Goal: Information Seeking & Learning: Learn about a topic

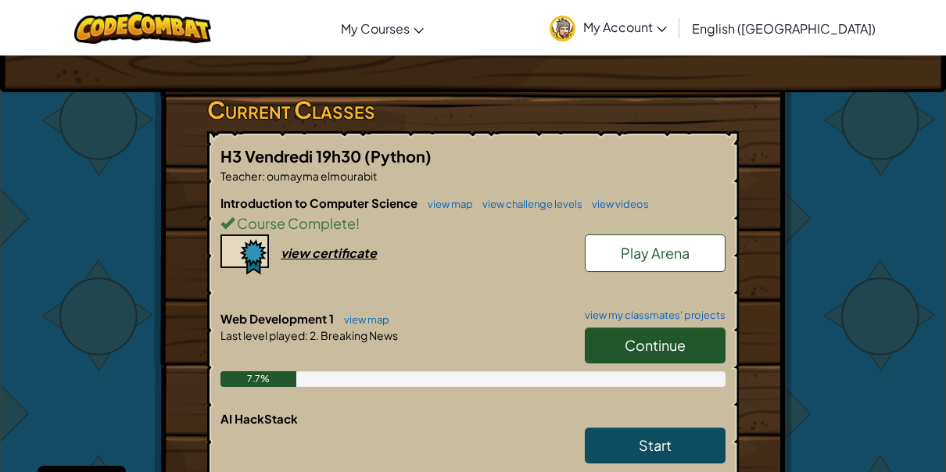
scroll to position [235, 0]
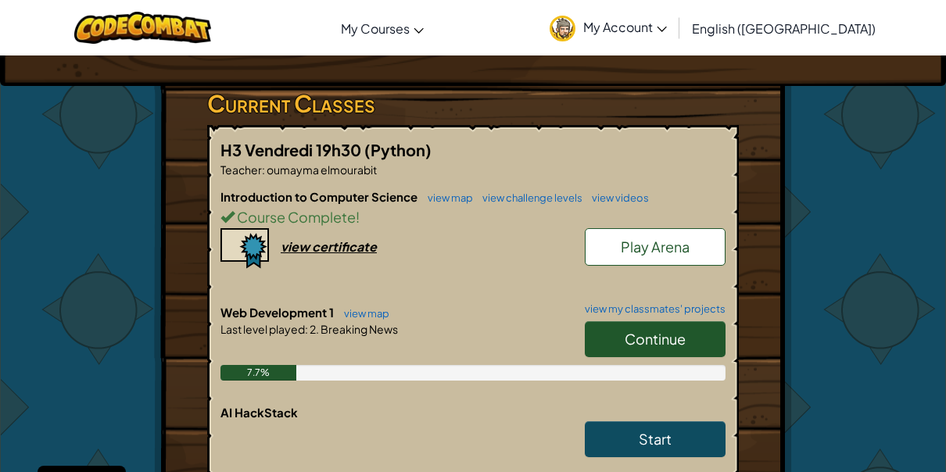
click at [632, 334] on span "Continue" at bounding box center [655, 339] width 61 height 18
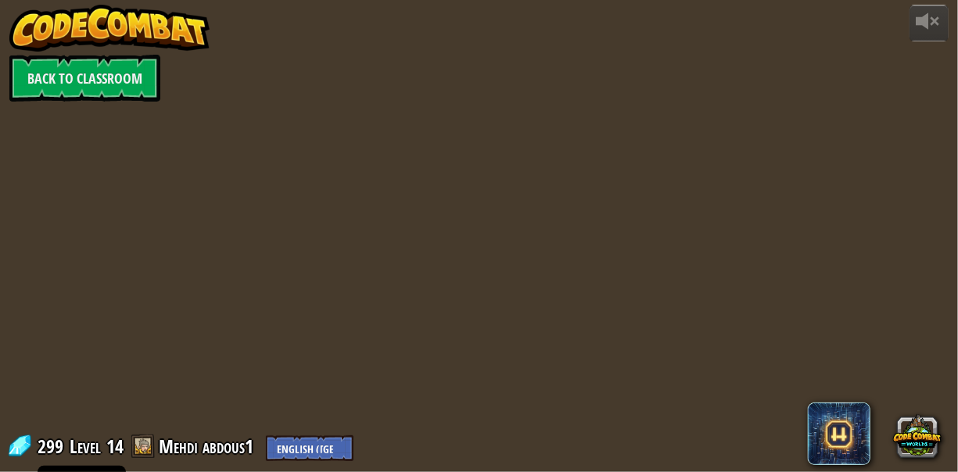
select select "en-GB"
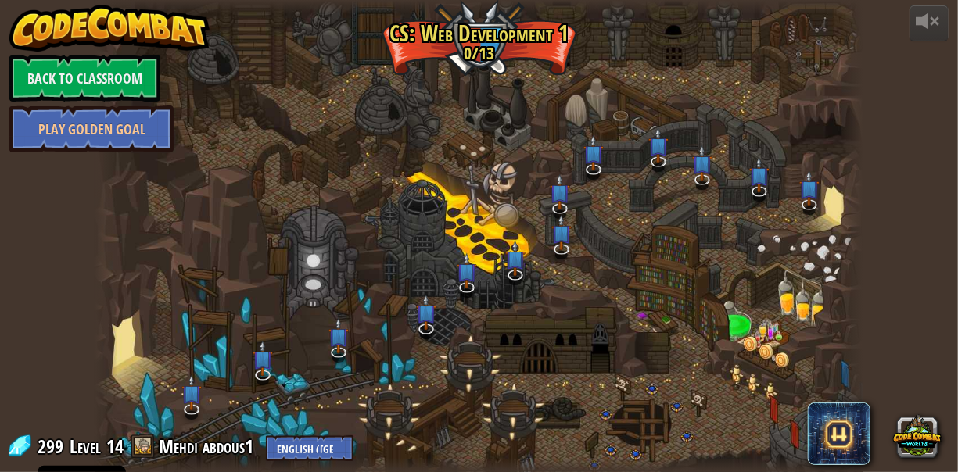
select select "en-GB"
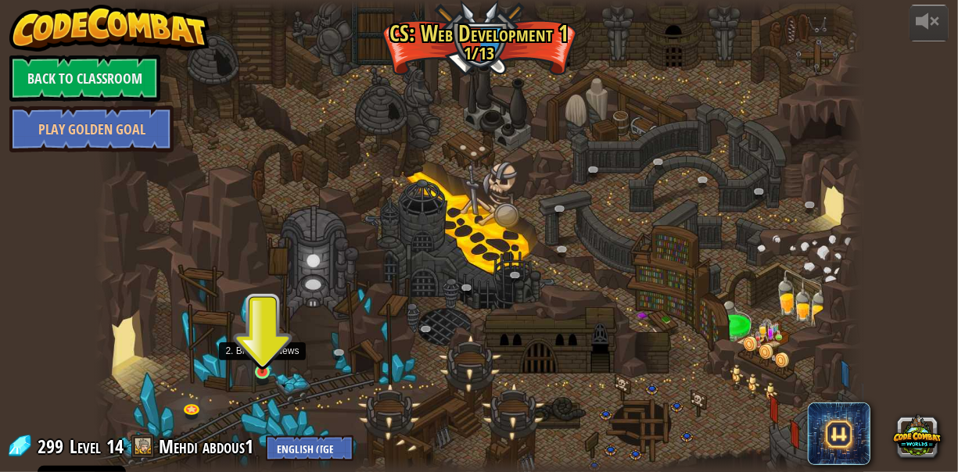
click at [257, 360] on img at bounding box center [262, 351] width 18 height 41
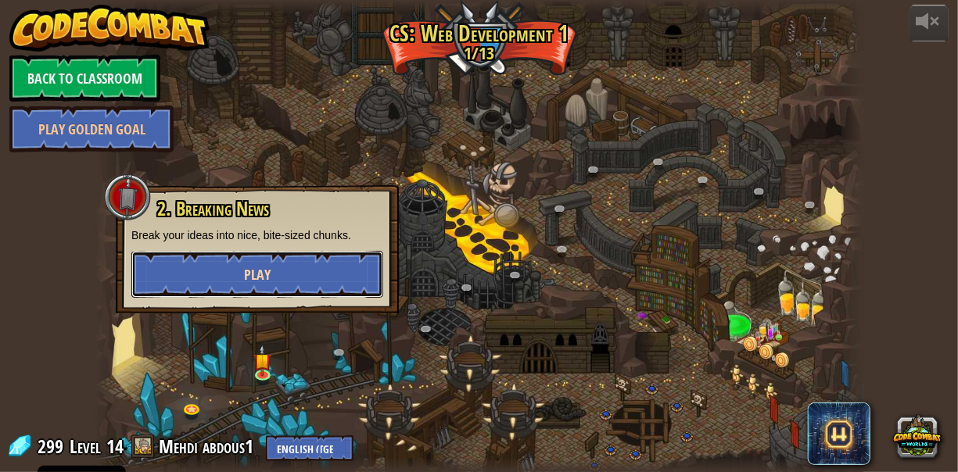
click at [320, 281] on button "Play" at bounding box center [257, 274] width 252 height 47
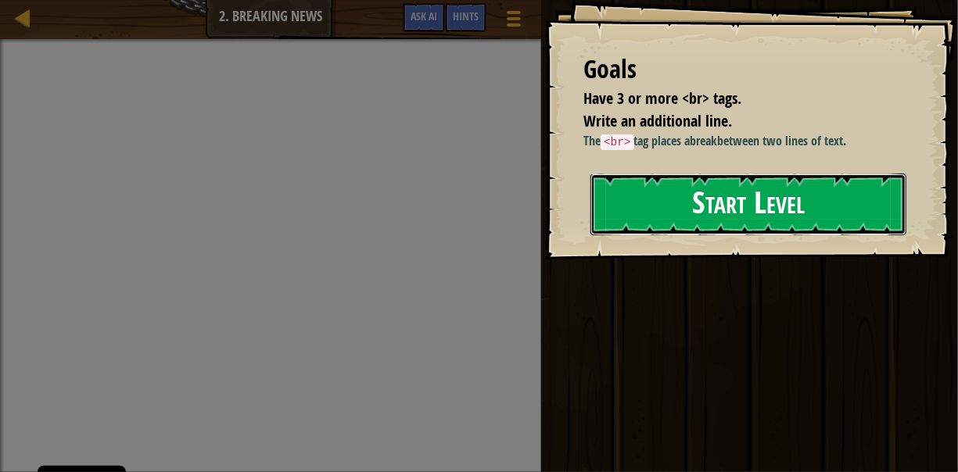
click at [688, 202] on button "Start Level" at bounding box center [748, 205] width 316 height 62
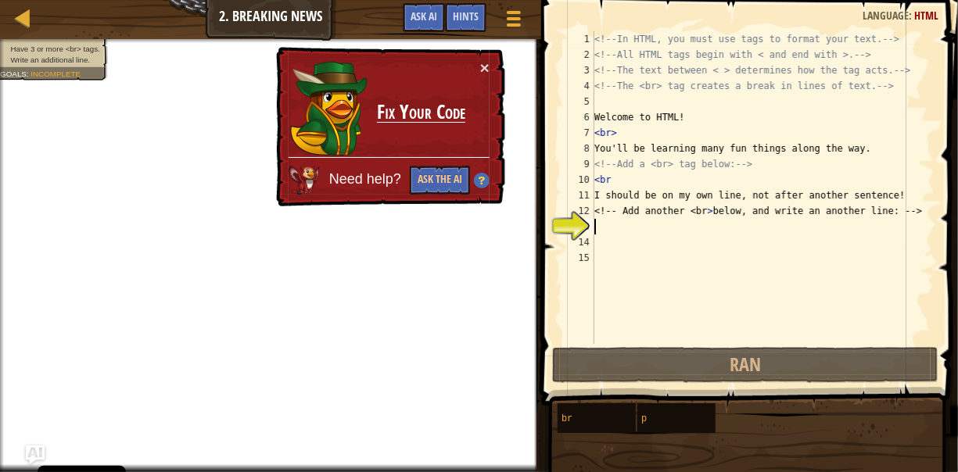
click at [613, 183] on div "<!-- In HTML, you must use tags to format your text. --> <!-- All HTML tags beg…" at bounding box center [762, 203] width 343 height 344
type textarea "<br"
click at [600, 230] on div "<!-- In HTML, you must use tags to format your text. --> <!-- All HTML tags beg…" at bounding box center [762, 203] width 343 height 344
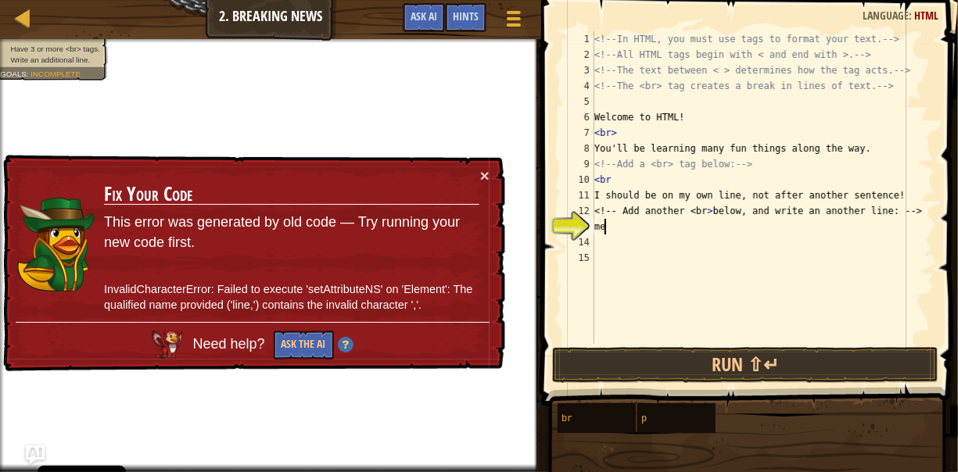
scroll to position [7, 0]
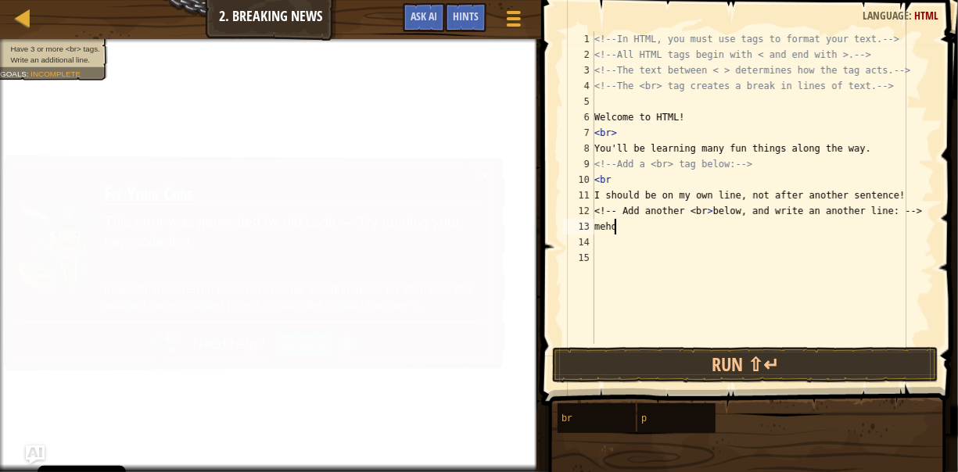
type textarea "mehdi"
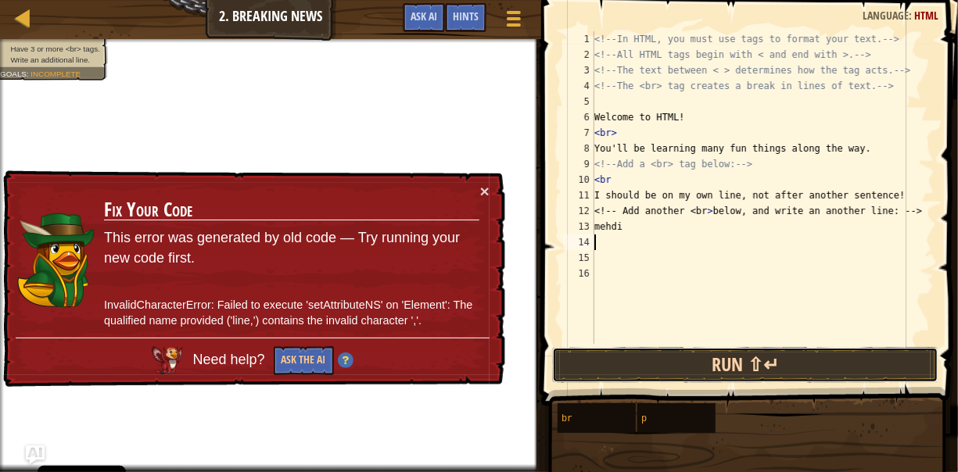
click at [664, 381] on button "Run ⇧↵" at bounding box center [745, 365] width 386 height 36
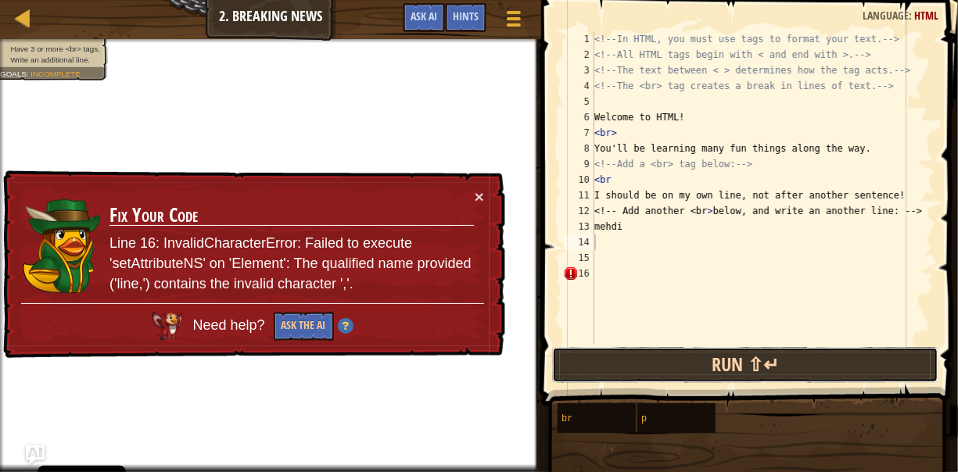
click at [661, 368] on button "Run ⇧↵" at bounding box center [745, 365] width 386 height 36
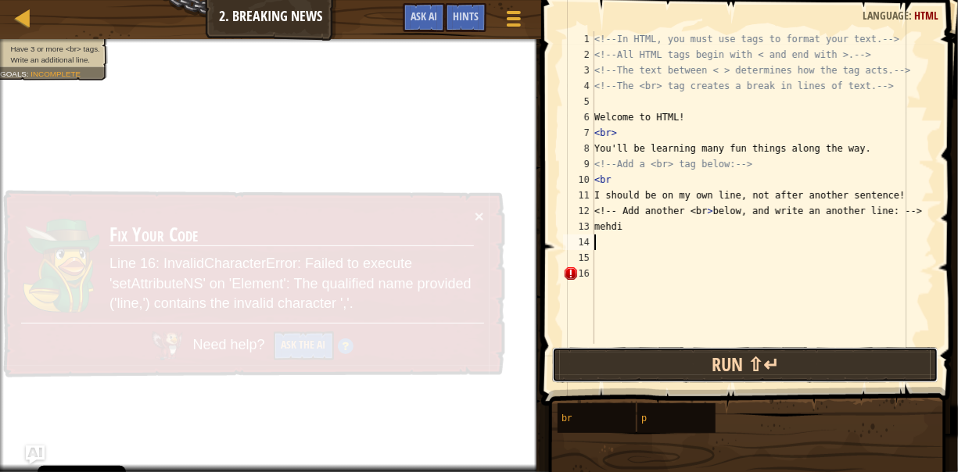
click at [653, 360] on button "Run ⇧↵" at bounding box center [745, 365] width 386 height 36
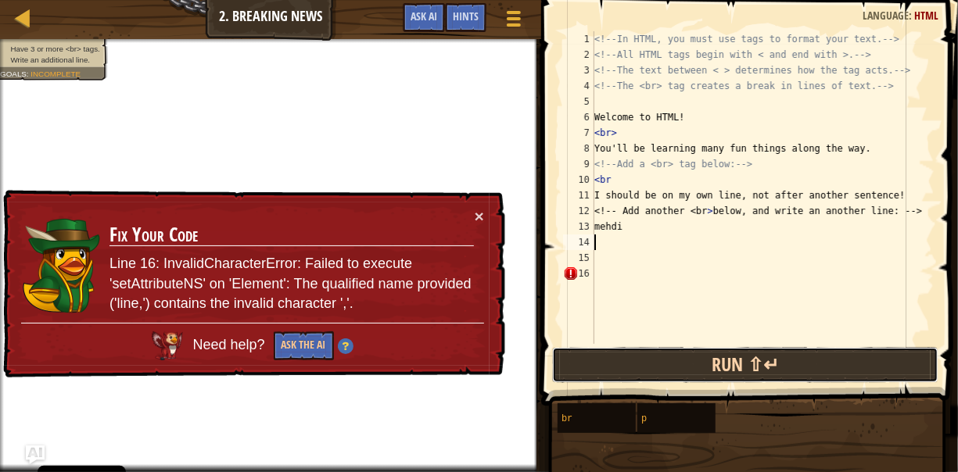
click at [653, 353] on button "Run ⇧↵" at bounding box center [745, 365] width 386 height 36
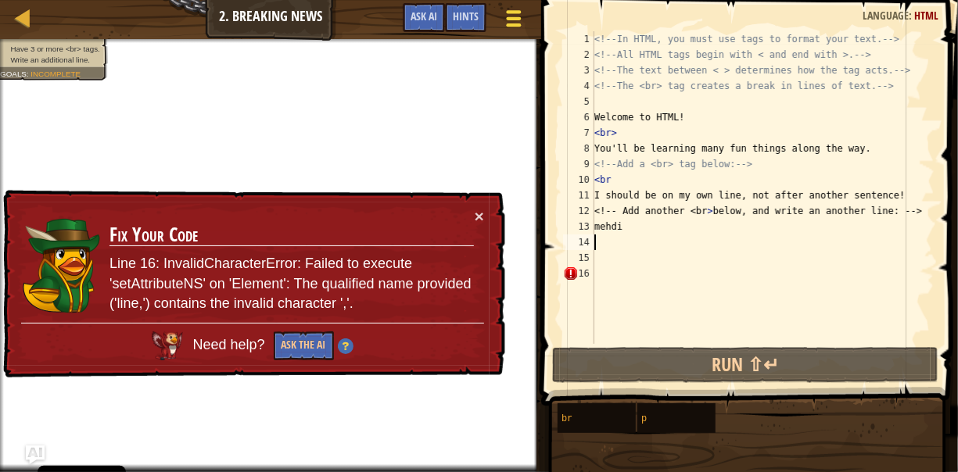
click at [518, 15] on div at bounding box center [513, 18] width 21 height 23
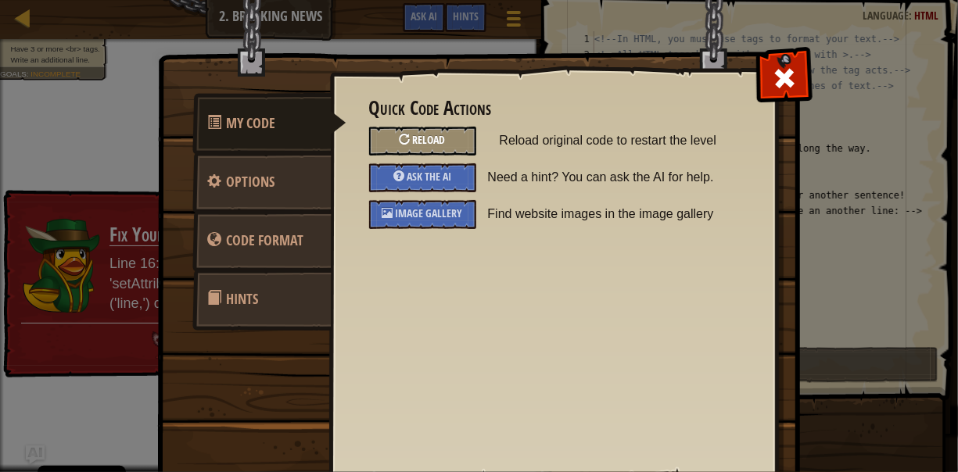
click at [440, 139] on div "Reload" at bounding box center [422, 141] width 107 height 29
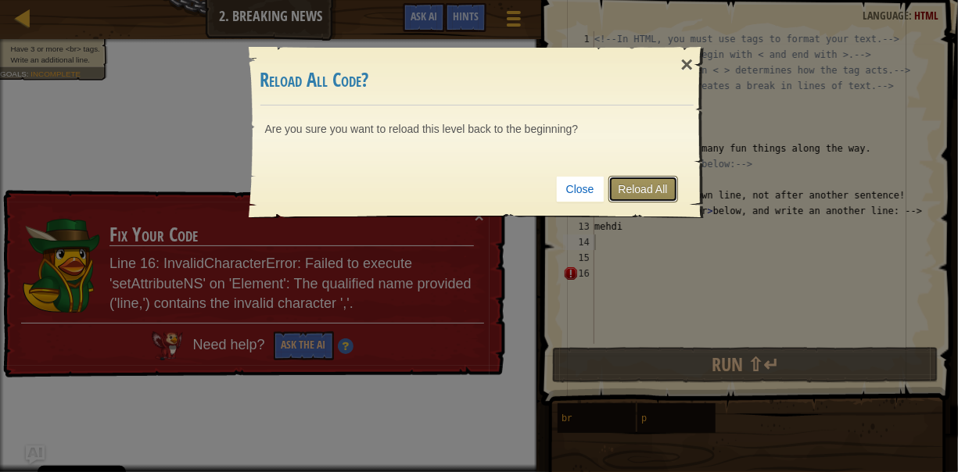
click at [635, 189] on link "Reload All" at bounding box center [643, 189] width 70 height 27
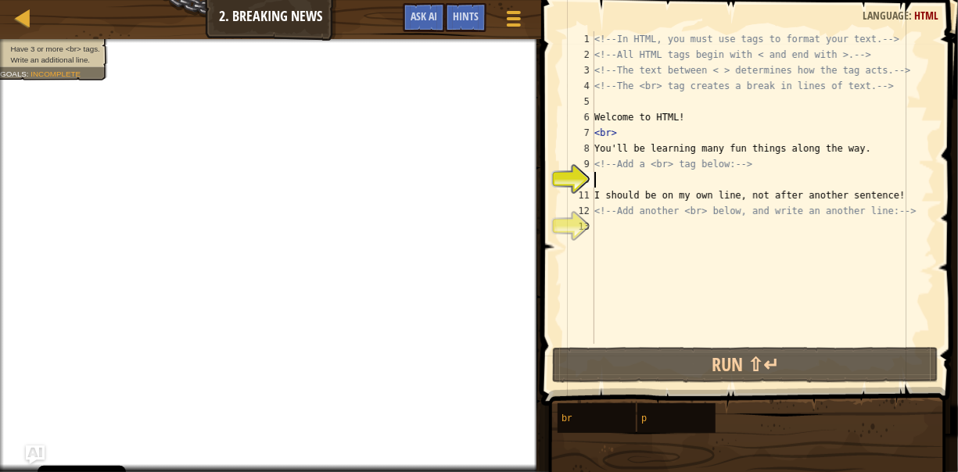
click at [613, 179] on div "<!-- In HTML, you must use tags to format your text. --> <!-- All HTML tags beg…" at bounding box center [762, 203] width 343 height 344
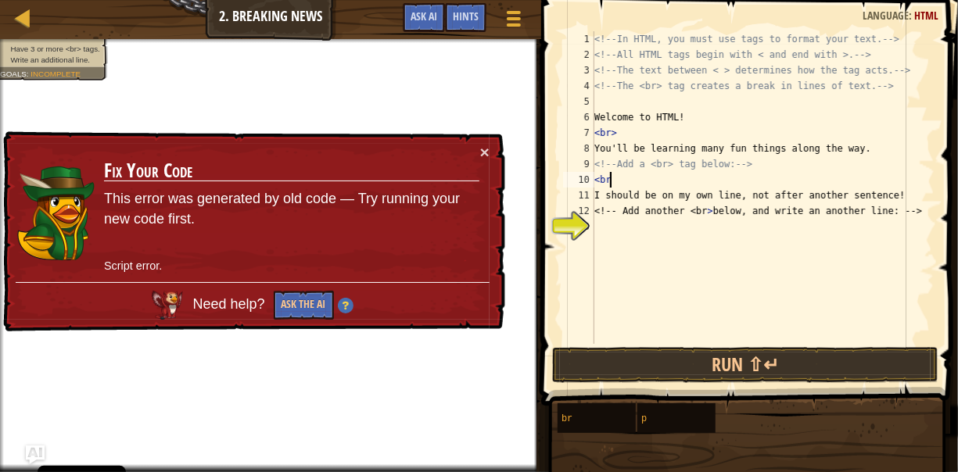
type textarea "<br>"
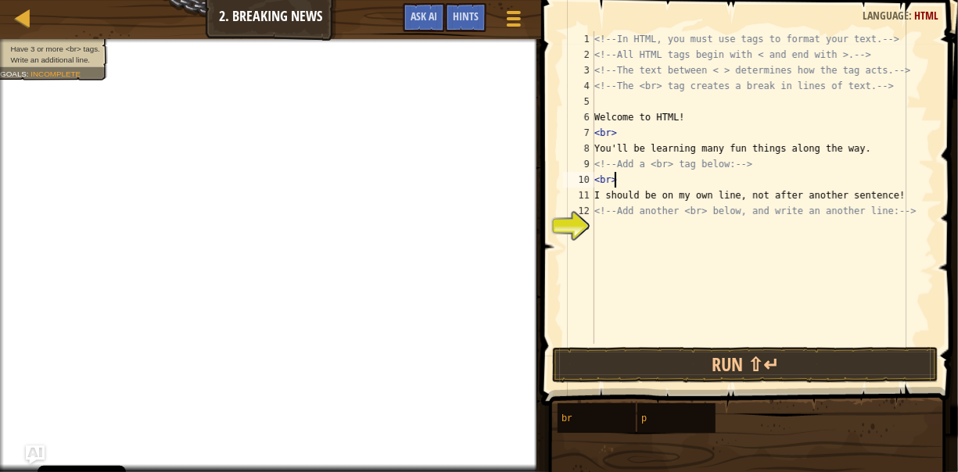
click at [599, 227] on div "<!-- In HTML, you must use tags to format your text. --> <!-- All HTML tags beg…" at bounding box center [762, 203] width 343 height 344
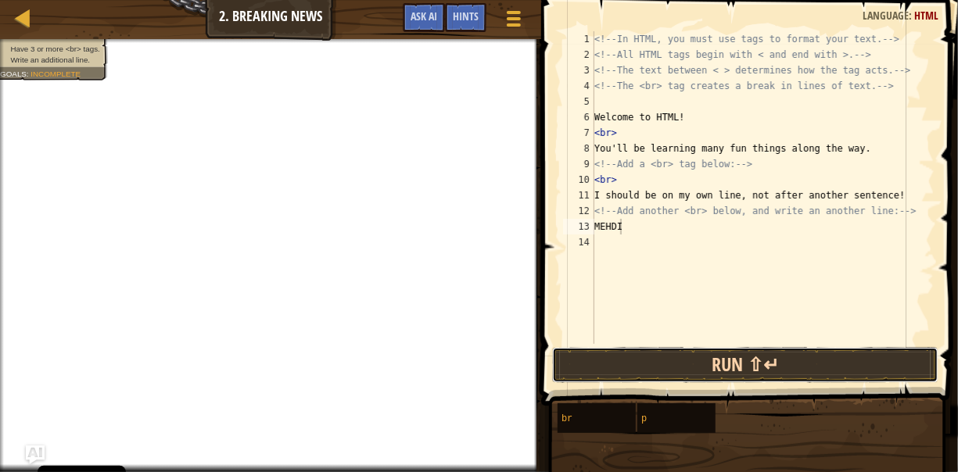
click at [653, 374] on button "Run ⇧↵" at bounding box center [745, 365] width 386 height 36
click at [681, 374] on button "Run ⇧↵" at bounding box center [745, 365] width 386 height 36
type textarea "M"
type textarea "<br>"
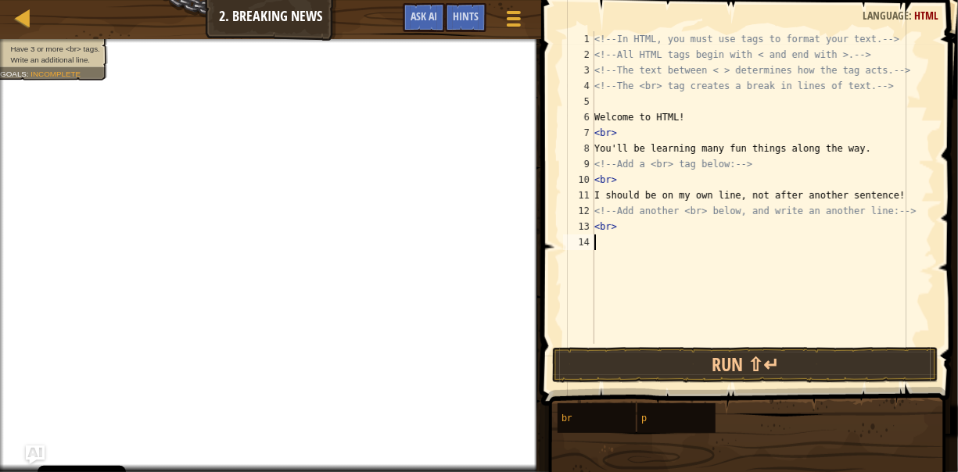
click at [594, 241] on div "<!-- In HTML, you must use tags to format your text. --> <!-- All HTML tags beg…" at bounding box center [762, 203] width 343 height 344
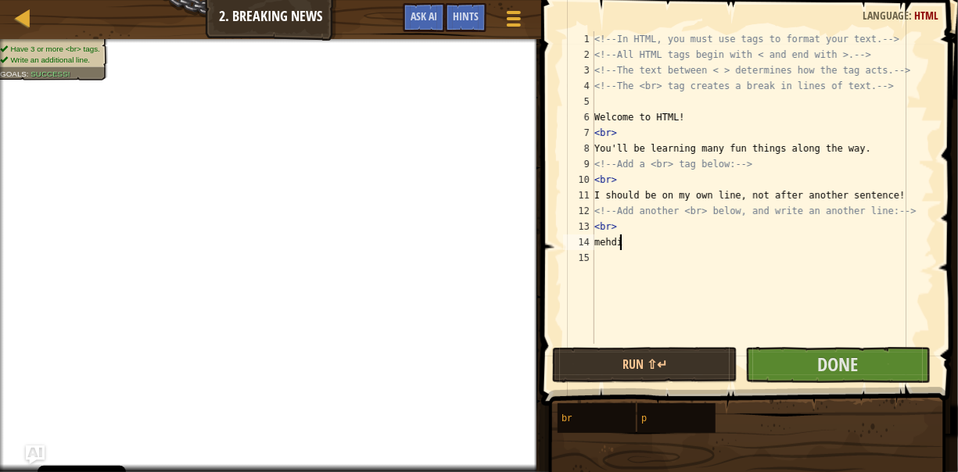
scroll to position [7, 1]
type textarea "mehdi"
click at [864, 354] on button "Done" at bounding box center [837, 365] width 185 height 36
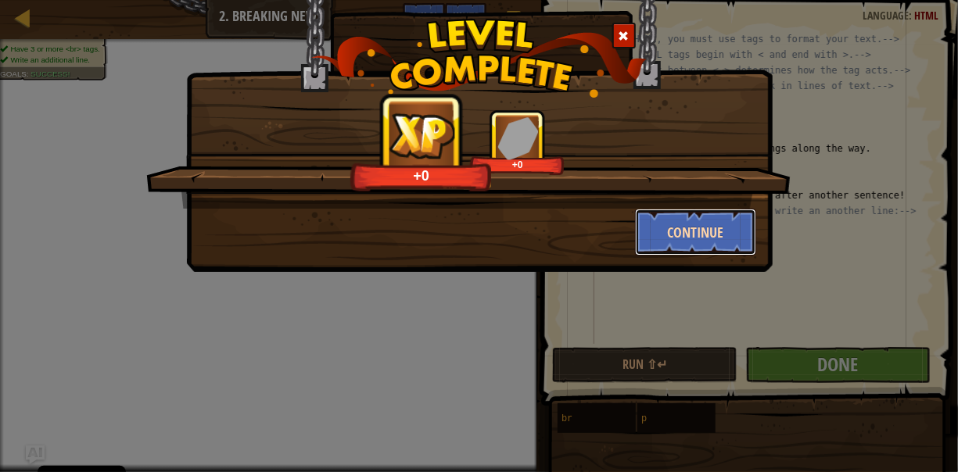
click at [736, 225] on button "Continue" at bounding box center [695, 232] width 121 height 47
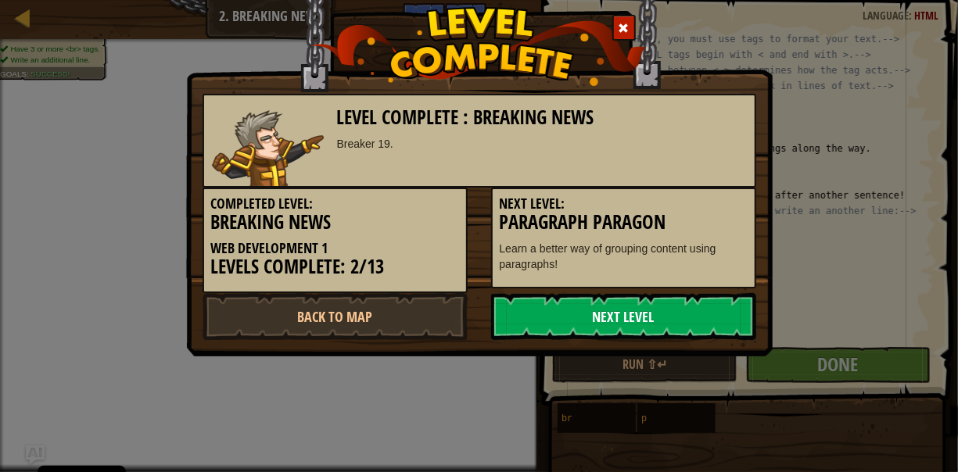
click at [668, 311] on link "Next Level" at bounding box center [623, 316] width 265 height 47
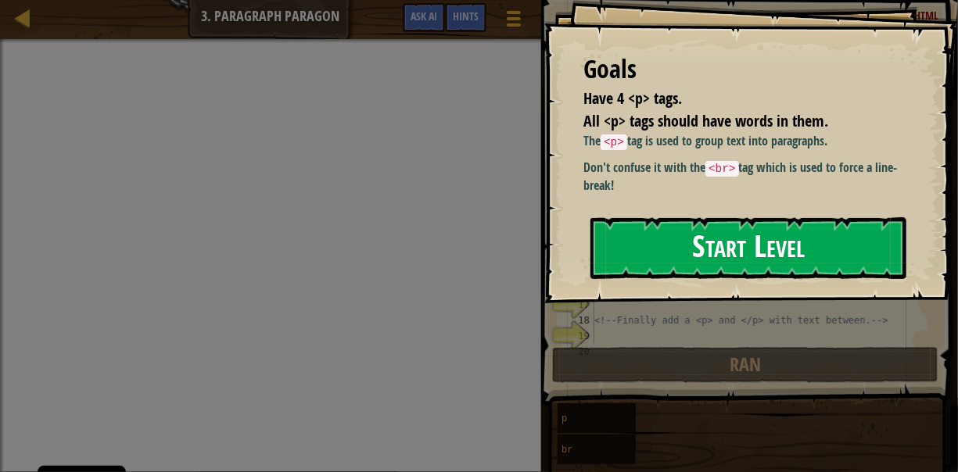
click at [717, 268] on button "Start Level" at bounding box center [748, 248] width 316 height 62
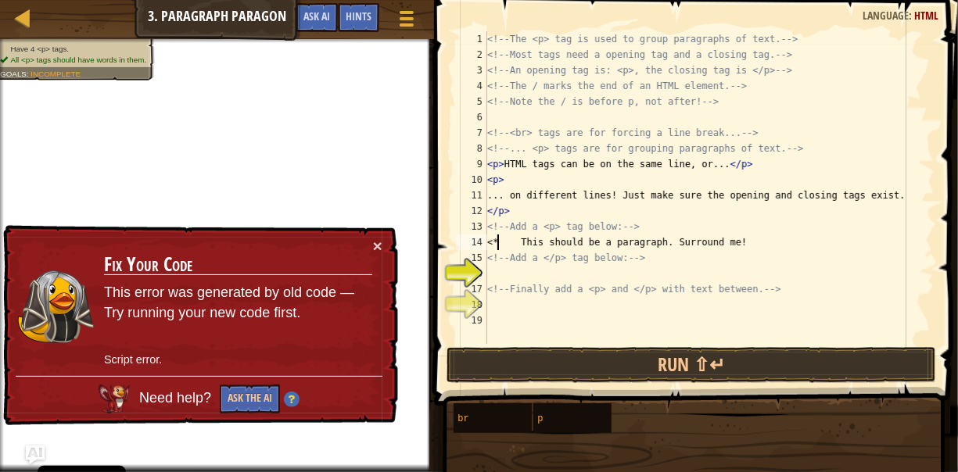
scroll to position [7, 2]
type textarea "<* This should be a paragraph. Surround me!"
click at [404, 23] on span at bounding box center [406, 24] width 15 height 3
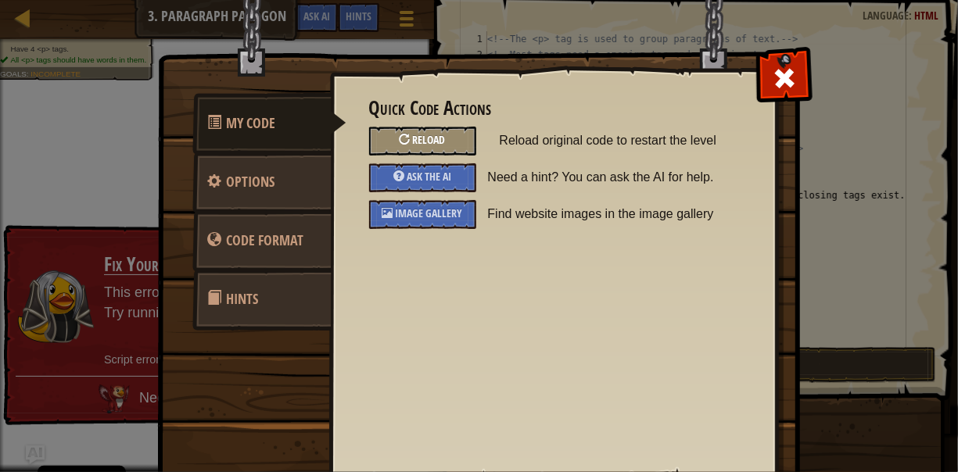
click at [433, 131] on div "Reload" at bounding box center [422, 141] width 107 height 29
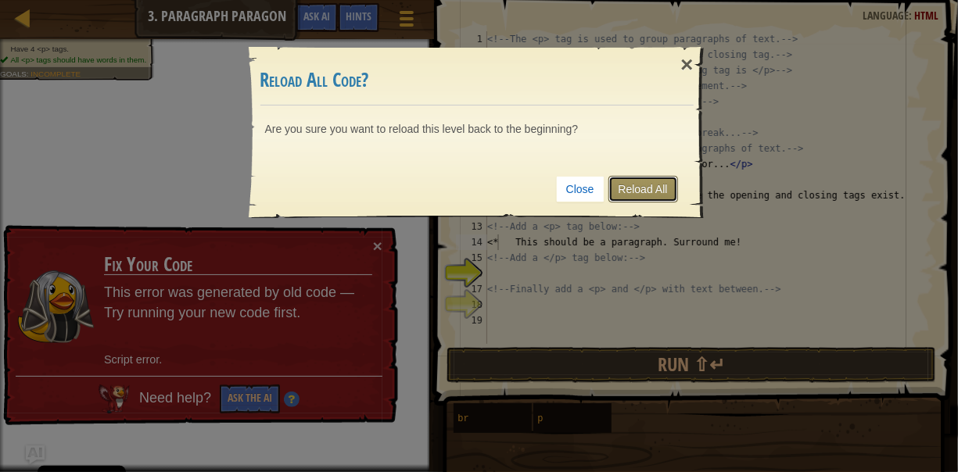
click at [624, 188] on link "Reload All" at bounding box center [643, 189] width 70 height 27
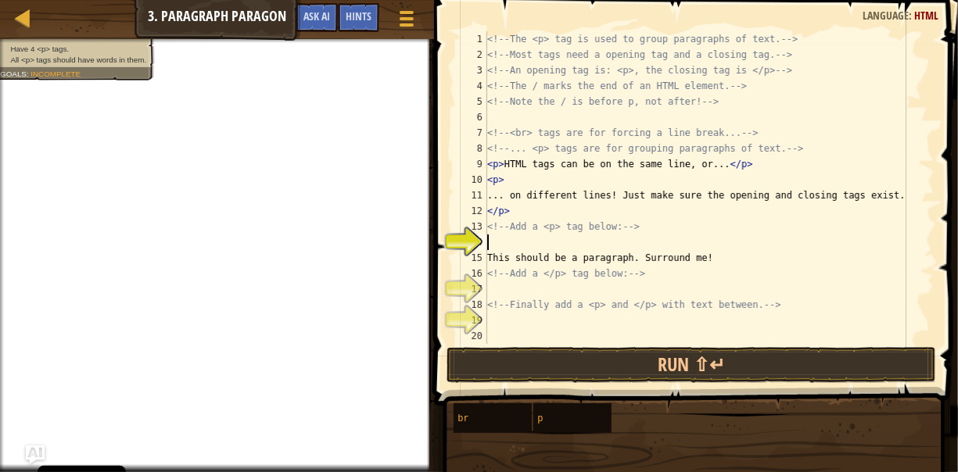
scroll to position [7, 0]
click at [496, 241] on div "<!-- The <p> tag is used to group paragraphs of text. --> <!-- Most tags need a…" at bounding box center [709, 203] width 450 height 344
type textarea "</p>"
click at [490, 291] on div "<!-- The <p> tag is used to group paragraphs of text. --> <!-- Most tags need a…" at bounding box center [709, 203] width 450 height 344
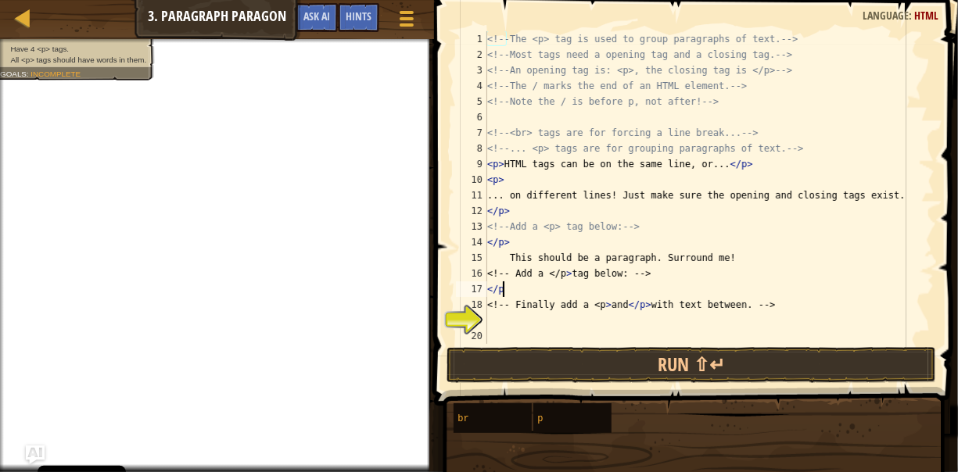
type textarea "</p>"
click at [493, 314] on div "<!-- The <p> tag is used to group paragraphs of text. --> <!-- Most tags need a…" at bounding box center [709, 203] width 450 height 344
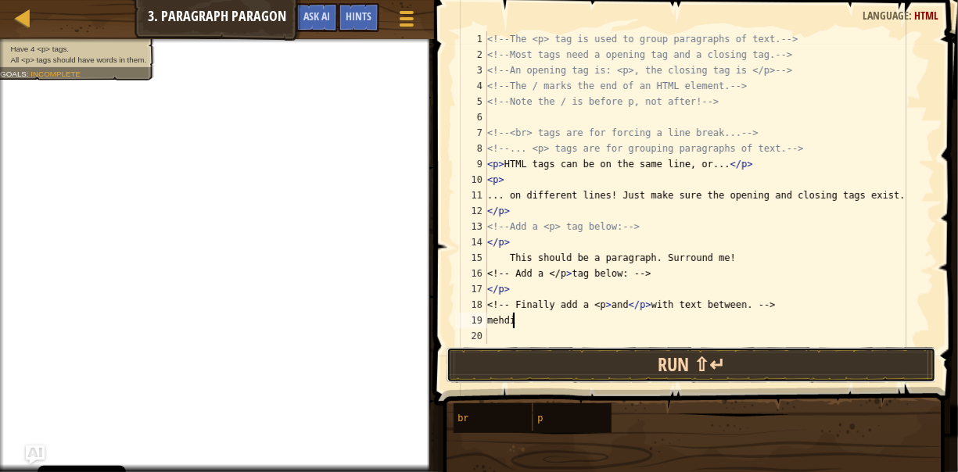
click at [583, 350] on button "Run ⇧↵" at bounding box center [691, 365] width 490 height 36
click at [614, 358] on button "Run ⇧↵" at bounding box center [691, 365] width 490 height 36
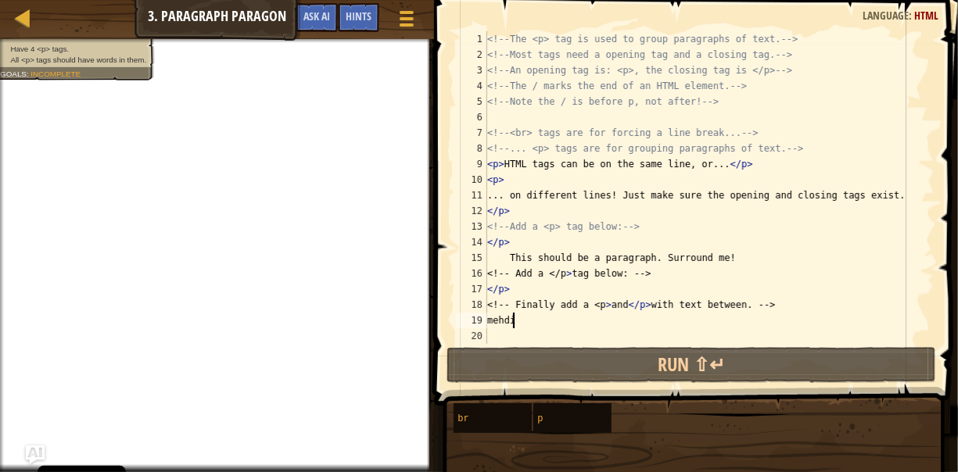
click at [534, 316] on div "<!-- The <p> tag is used to group paragraphs of text. --> <!-- Most tags need a…" at bounding box center [709, 203] width 450 height 344
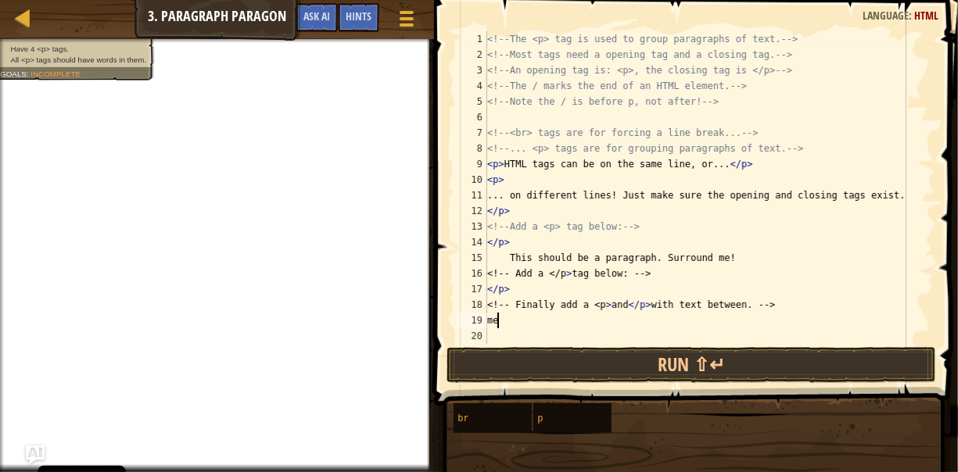
scroll to position [7, 0]
type textarea "m"
click at [396, 21] on div at bounding box center [406, 18] width 21 height 23
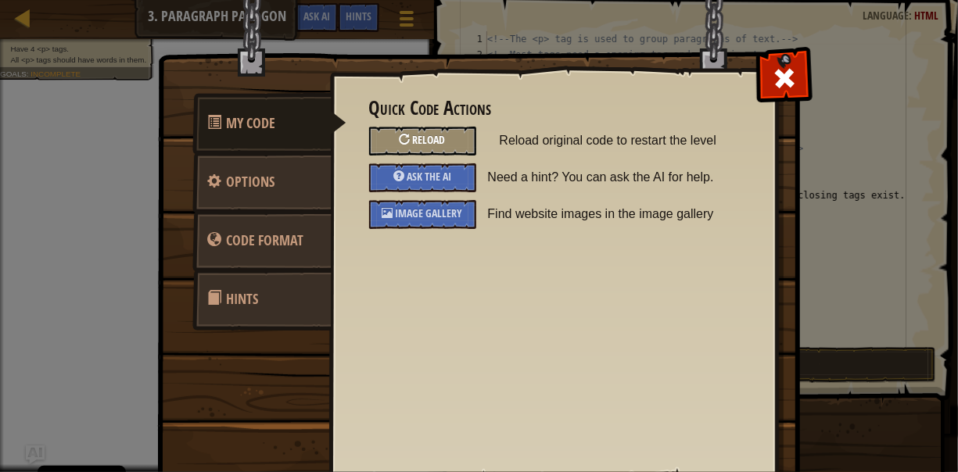
click at [429, 142] on span "Reload" at bounding box center [429, 139] width 33 height 15
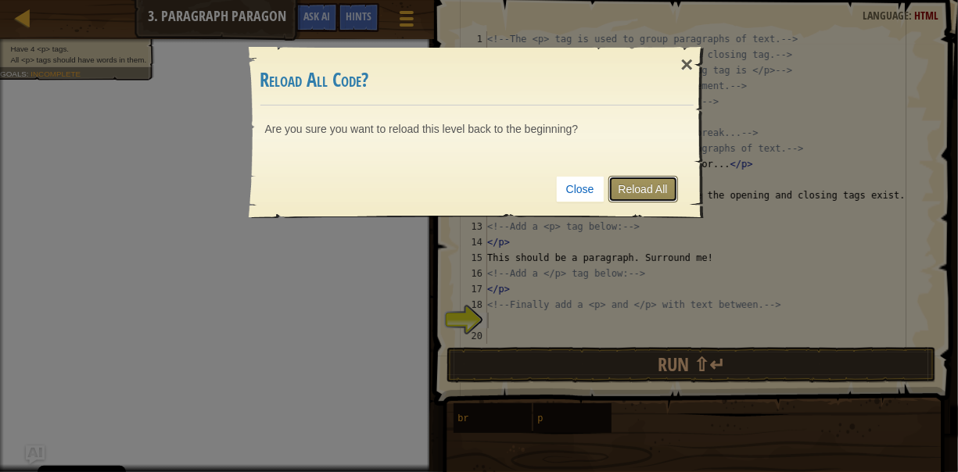
click at [639, 184] on link "Reload All" at bounding box center [643, 189] width 70 height 27
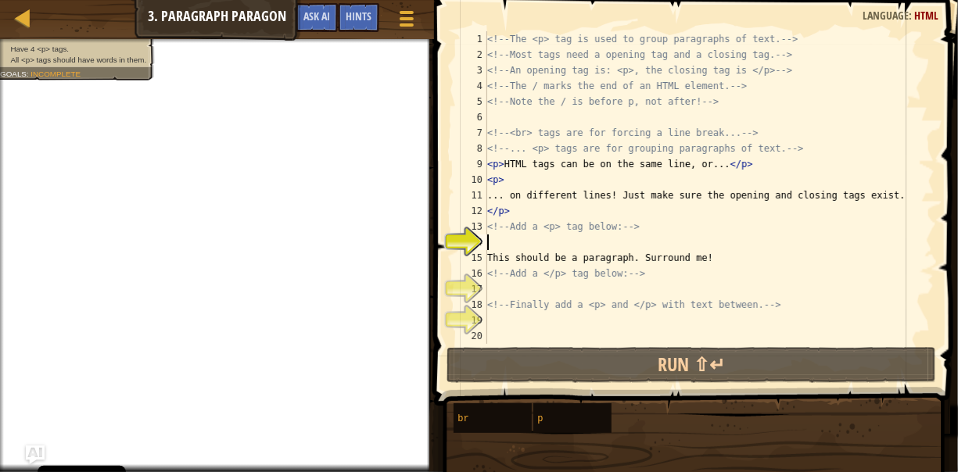
click at [524, 214] on div "<!-- The <p> tag is used to group paragraphs of text. --> <!-- Most tags need a…" at bounding box center [709, 203] width 450 height 344
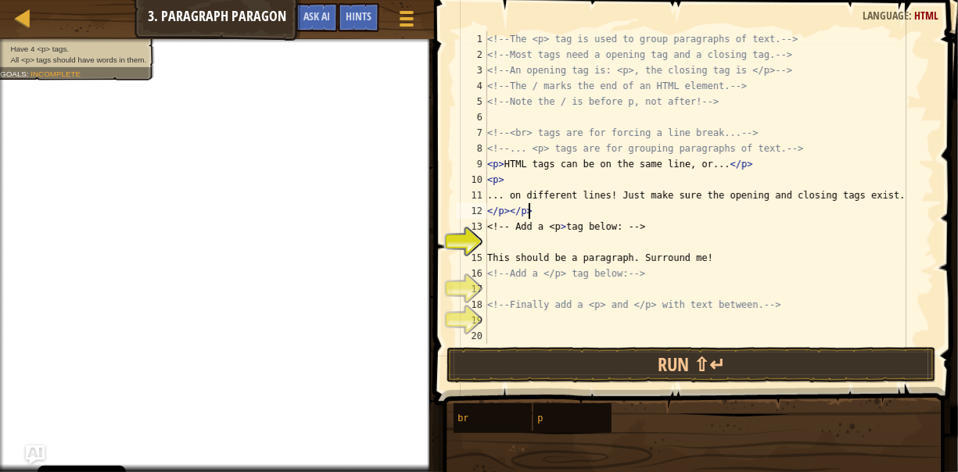
scroll to position [7, 2]
type textarea "</p></p>"
click at [404, 23] on span at bounding box center [406, 24] width 15 height 3
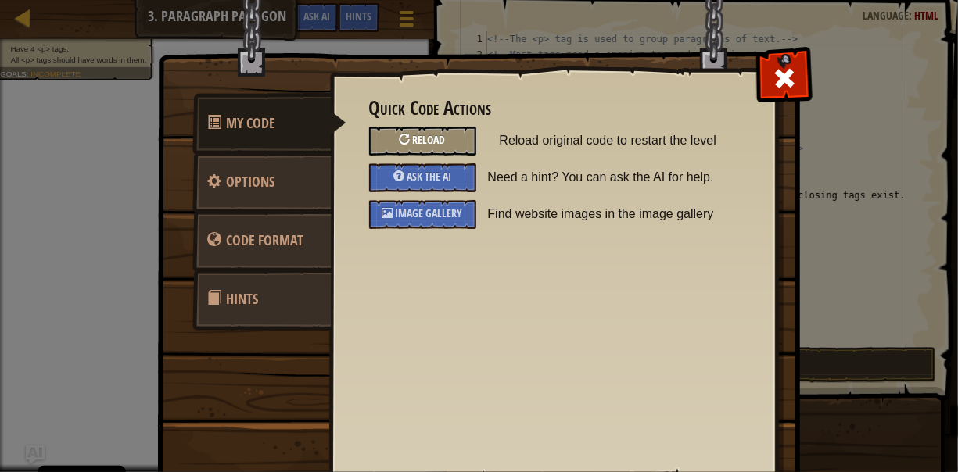
click at [420, 139] on span "Reload" at bounding box center [429, 139] width 33 height 15
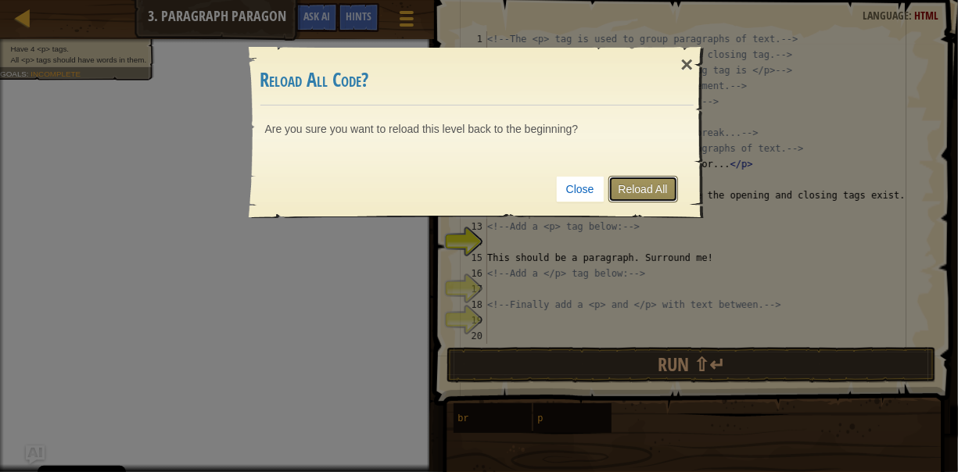
click at [623, 189] on link "Reload All" at bounding box center [643, 189] width 70 height 27
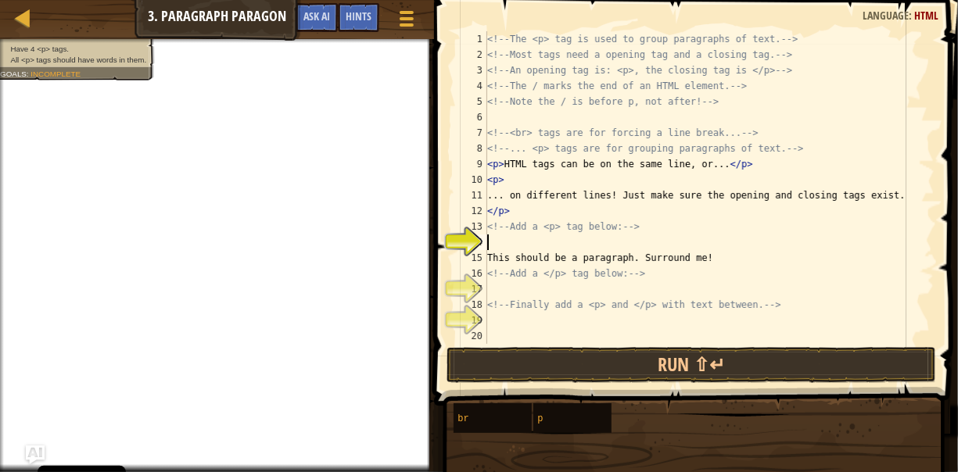
scroll to position [7, 0]
click at [516, 181] on div "<!-- The <p> tag is used to group paragraphs of text. --> <!-- Most tags need a…" at bounding box center [709, 203] width 450 height 344
drag, startPoint x: 509, startPoint y: 184, endPoint x: 512, endPoint y: 170, distance: 14.4
click at [512, 170] on div "<!-- The <p> tag is used to group paragraphs of text. --> <!-- Most tags need a…" at bounding box center [709, 203] width 450 height 344
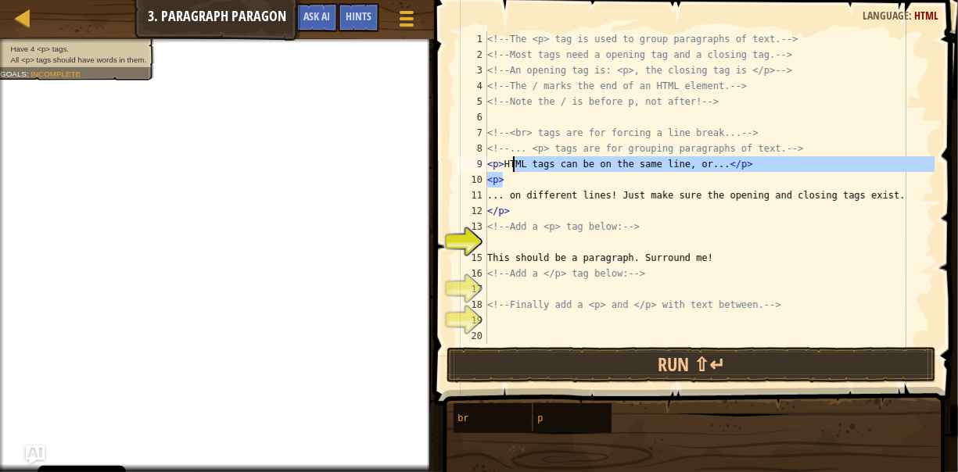
click at [506, 177] on div "<!-- The <p> tag is used to group paragraphs of text. --> <!-- Most tags need a…" at bounding box center [709, 187] width 450 height 313
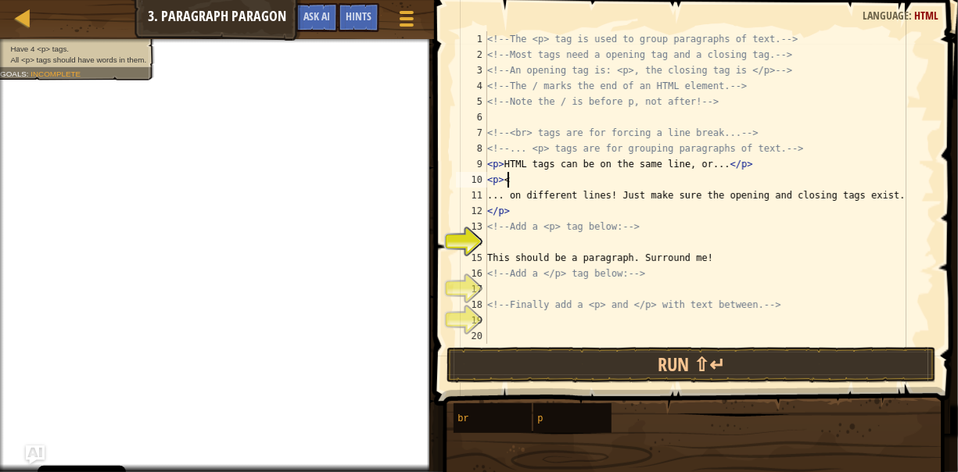
click at [517, 178] on div "<!-- The <p> tag is used to group paragraphs of text. --> <!-- Most tags need a…" at bounding box center [709, 203] width 450 height 344
click at [501, 161] on div "<!-- The <p> tag is used to group paragraphs of text. --> <!-- Most tags need a…" at bounding box center [709, 203] width 450 height 344
drag, startPoint x: 500, startPoint y: 164, endPoint x: 489, endPoint y: 166, distance: 11.8
click at [489, 166] on div "<!-- The <p> tag is used to group paragraphs of text. --> <!-- Most tags need a…" at bounding box center [709, 203] width 450 height 344
click at [512, 174] on div "<!-- The <p> tag is used to group paragraphs of text. --> <!-- Most tags need a…" at bounding box center [709, 203] width 450 height 344
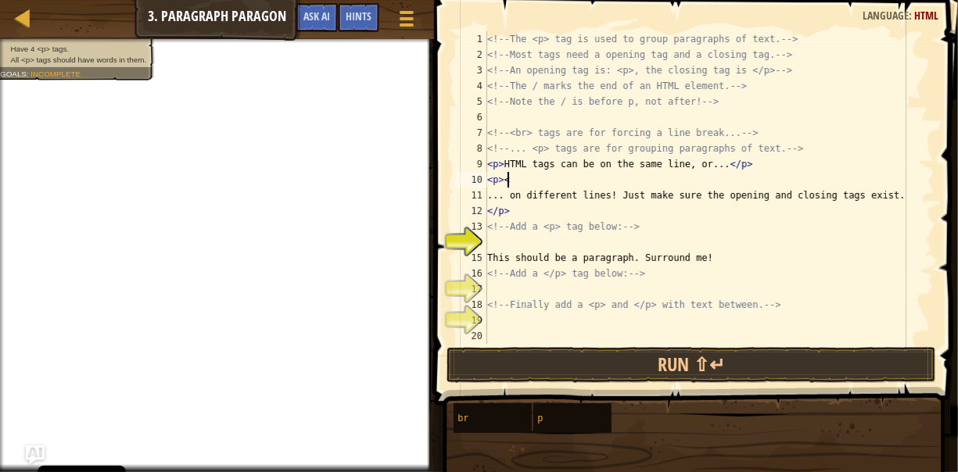
click at [487, 164] on div "<!-- The <p> tag is used to group paragraphs of text. --> <!-- Most tags need a…" at bounding box center [709, 203] width 450 height 344
click at [501, 166] on div "<!-- The <p> tag is used to group paragraphs of text. --> <!-- Most tags need a…" at bounding box center [709, 203] width 450 height 344
click at [515, 183] on div "<!-- The <p> tag is used to group paragraphs of text. --> <!-- Most tags need a…" at bounding box center [709, 203] width 450 height 344
type textarea "<p><"
click at [407, 20] on div at bounding box center [406, 18] width 21 height 23
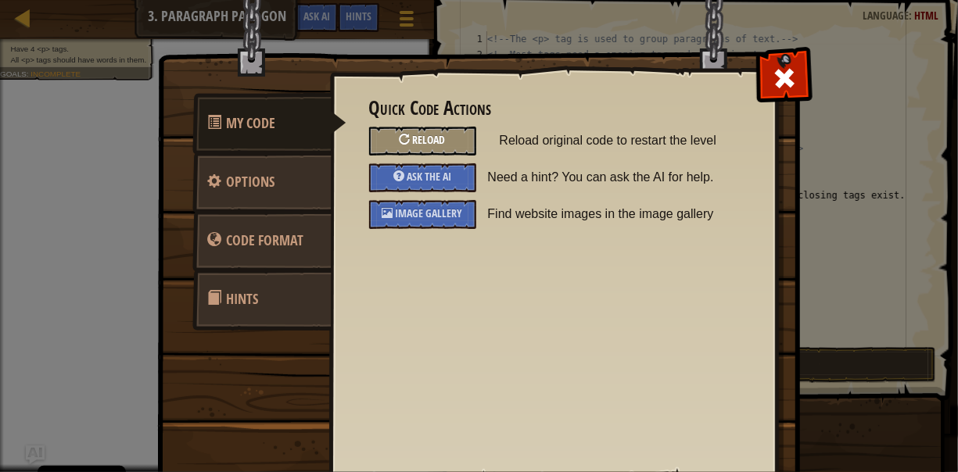
click at [445, 141] on div "Reload" at bounding box center [422, 141] width 107 height 29
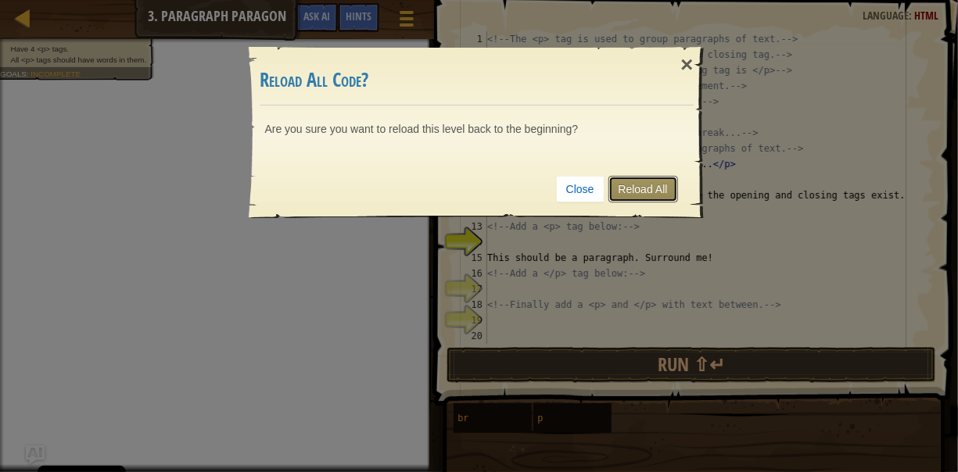
click at [639, 184] on link "Reload All" at bounding box center [643, 189] width 70 height 27
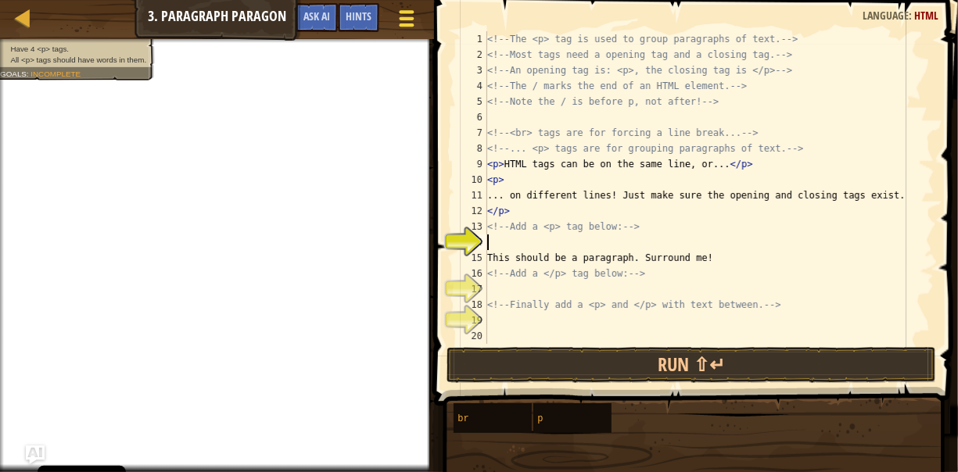
click at [400, 11] on span at bounding box center [406, 11] width 15 height 3
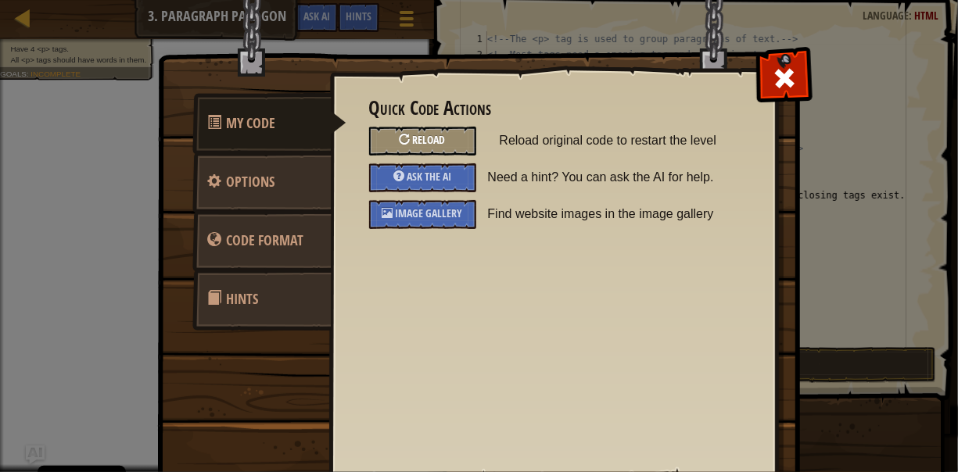
click at [400, 134] on div at bounding box center [404, 139] width 11 height 11
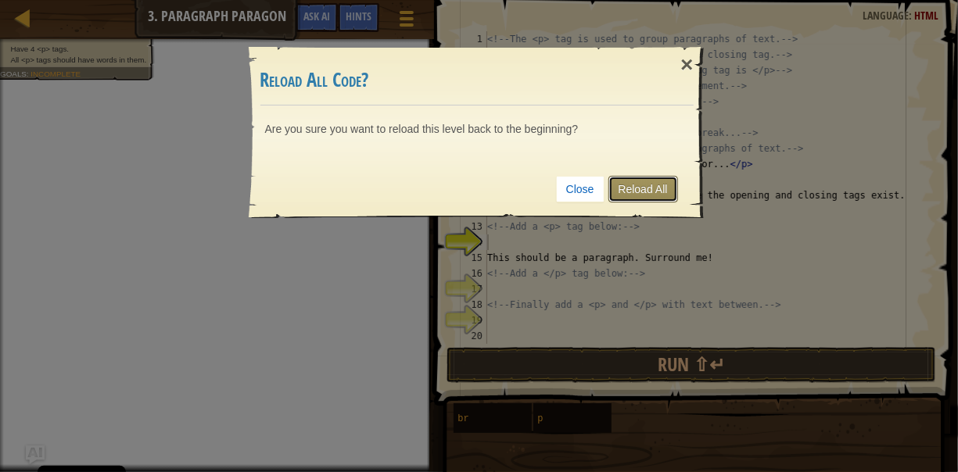
click at [622, 186] on link "Reload All" at bounding box center [643, 189] width 70 height 27
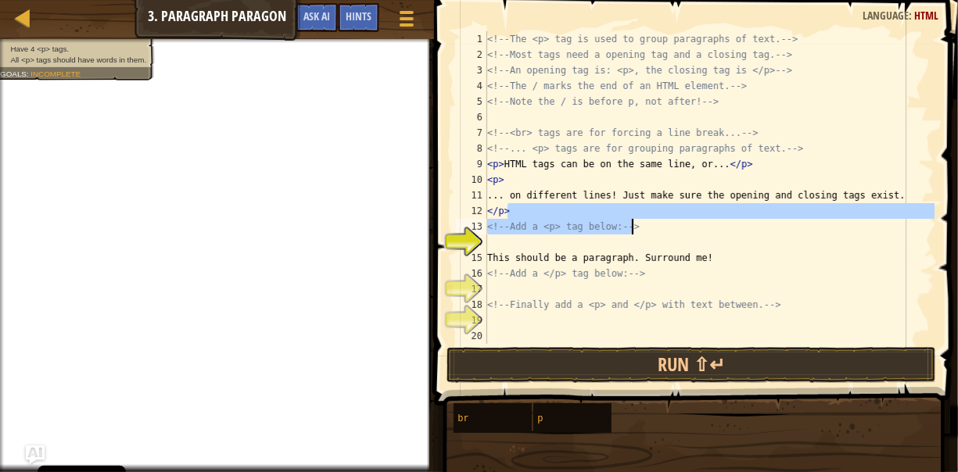
click at [634, 221] on div "<!-- The <p> tag is used to group paragraphs of text. --> <!-- Most tags need a…" at bounding box center [709, 203] width 450 height 344
type textarea "</p> <!-- Add a <p> tag below: -->"
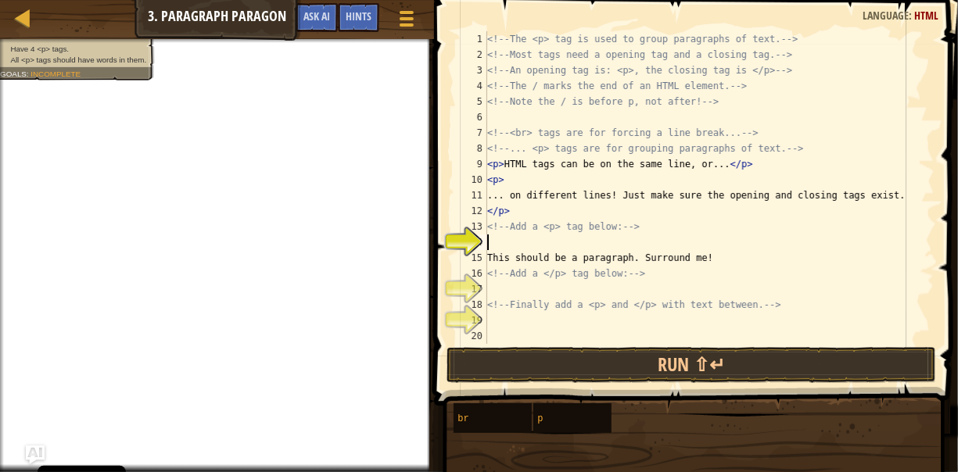
click at [509, 238] on div "<!-- The <p> tag is used to group paragraphs of text. --> <!-- Most tags need a…" at bounding box center [709, 203] width 450 height 344
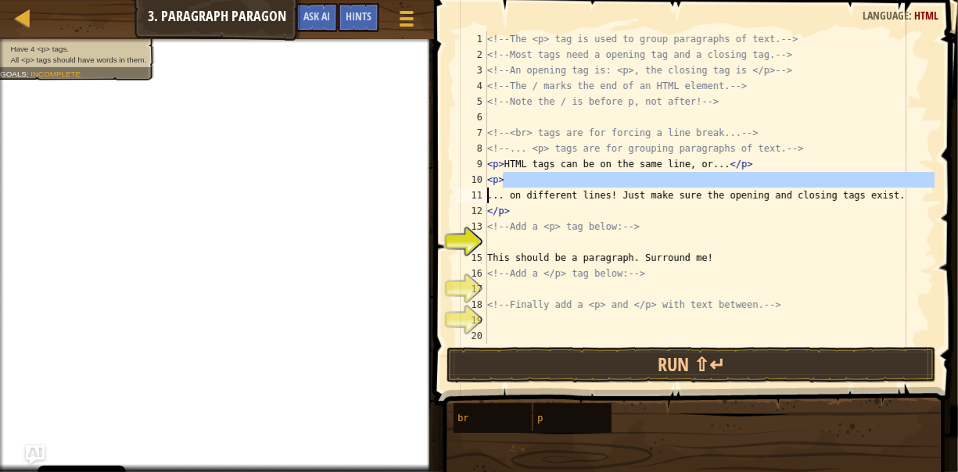
drag, startPoint x: 515, startPoint y: 184, endPoint x: 482, endPoint y: 188, distance: 33.0
click at [482, 188] on div "1 2 3 4 5 6 7 8 9 10 11 12 13 14 15 16 17 18 19 20 <!-- The <p> tag is used to …" at bounding box center [694, 187] width 482 height 313
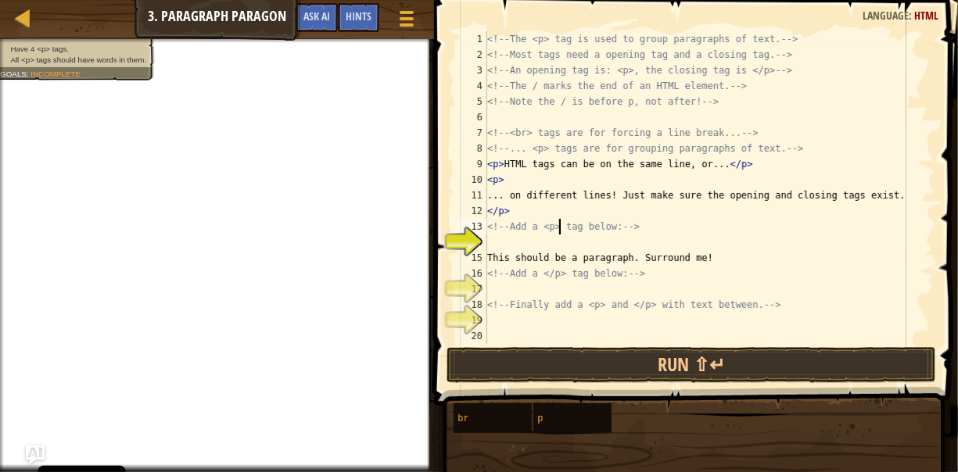
click at [560, 225] on div "<!-- The <p> tag is used to group paragraphs of text. --> <!-- Most tags need a…" at bounding box center [709, 203] width 450 height 344
type textarea "<!-- Add a <p> tag below: -->"
drag, startPoint x: 560, startPoint y: 225, endPoint x: 545, endPoint y: 227, distance: 14.9
click at [545, 227] on div "<!-- The <p> tag is used to group paragraphs of text. --> <!-- Most tags need a…" at bounding box center [709, 203] width 450 height 344
click at [503, 238] on div "<!-- The <p> tag is used to group paragraphs of text. --> <!-- Most tags need a…" at bounding box center [709, 203] width 450 height 344
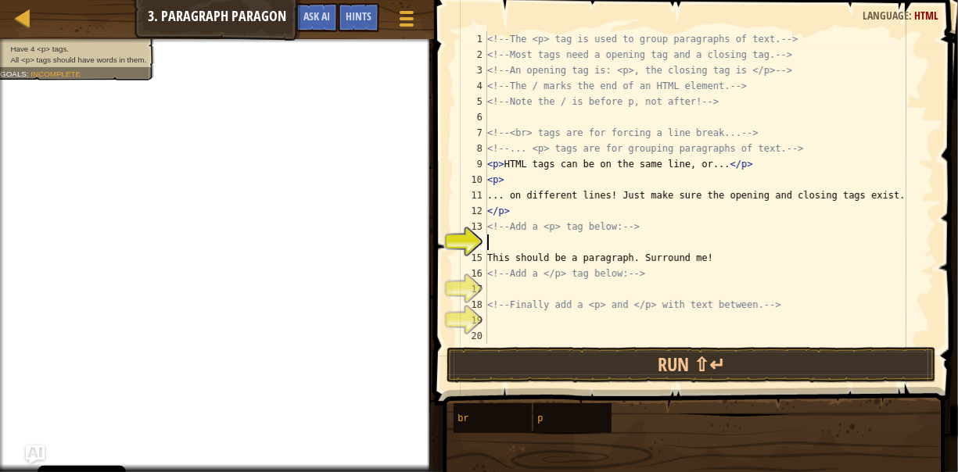
click at [503, 238] on div "<!-- The <p> tag is used to group paragraphs of text. --> <!-- Most tags need a…" at bounding box center [709, 203] width 450 height 344
paste textarea "<p>"
type textarea "<p>"
click at [538, 292] on div "<!-- The <p> tag is used to group paragraphs of text. --> <!-- Most tags need a…" at bounding box center [709, 203] width 450 height 344
click at [514, 285] on div "<!-- The <p> tag is used to group paragraphs of text. --> <!-- Most tags need a…" at bounding box center [709, 203] width 450 height 344
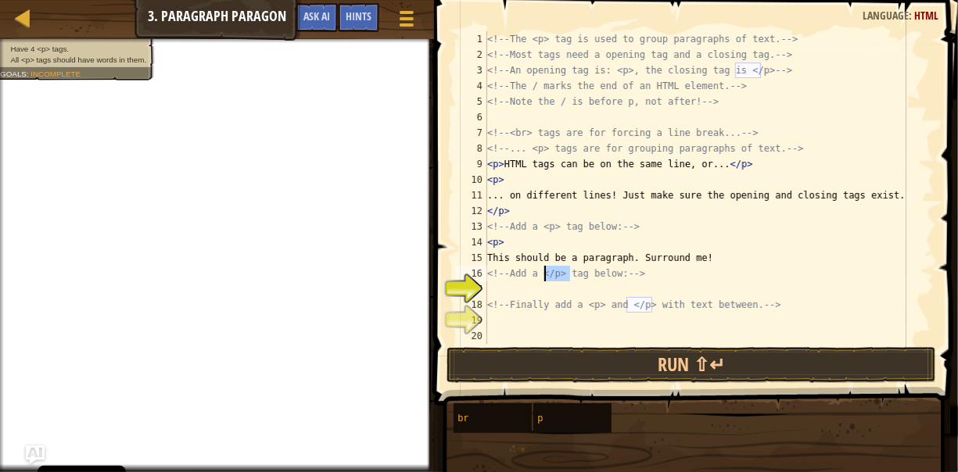
drag, startPoint x: 569, startPoint y: 274, endPoint x: 545, endPoint y: 272, distance: 24.3
click at [545, 272] on div "<!-- The <p> tag is used to group paragraphs of text. --> <!-- Most tags need a…" at bounding box center [709, 203] width 450 height 344
type textarea "<!-- Add a </p> tag below: -->"
click at [517, 283] on div "<!-- The <p> tag is used to group paragraphs of text. --> <!-- Most tags need a…" at bounding box center [709, 203] width 450 height 344
paste textarea "</p>"
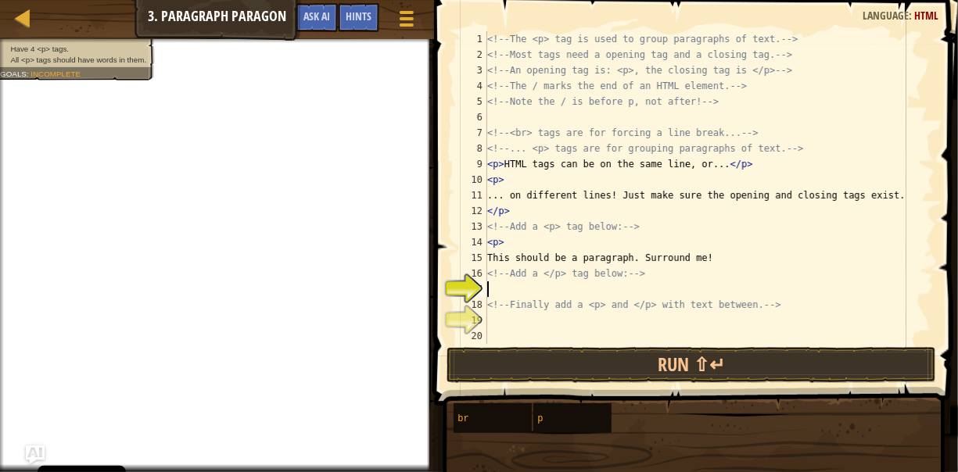
type textarea "</p>"
click at [514, 324] on div "<!-- The <p> tag is used to group paragraphs of text. --> <!-- Most tags need a…" at bounding box center [709, 203] width 450 height 344
drag, startPoint x: 585, startPoint y: 306, endPoint x: 650, endPoint y: 302, distance: 65.0
click at [650, 302] on div "<!-- The <p> tag is used to group paragraphs of text. --> <!-- Most tags need a…" at bounding box center [709, 203] width 450 height 344
type textarea "<!-- Finally add a <p> and </p> with text between. -->"
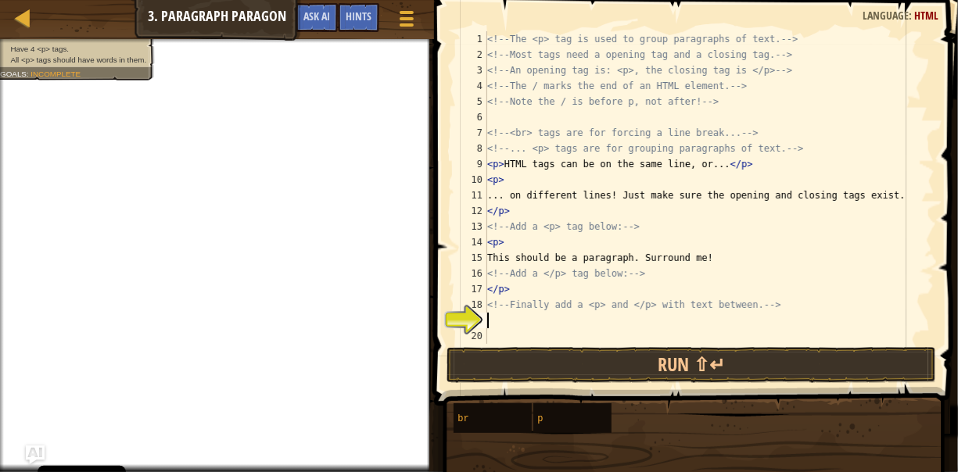
click at [560, 316] on div "<!-- The <p> tag is used to group paragraphs of text. --> <!-- Most tags need a…" at bounding box center [709, 203] width 450 height 344
paste textarea "<p> and </p>"
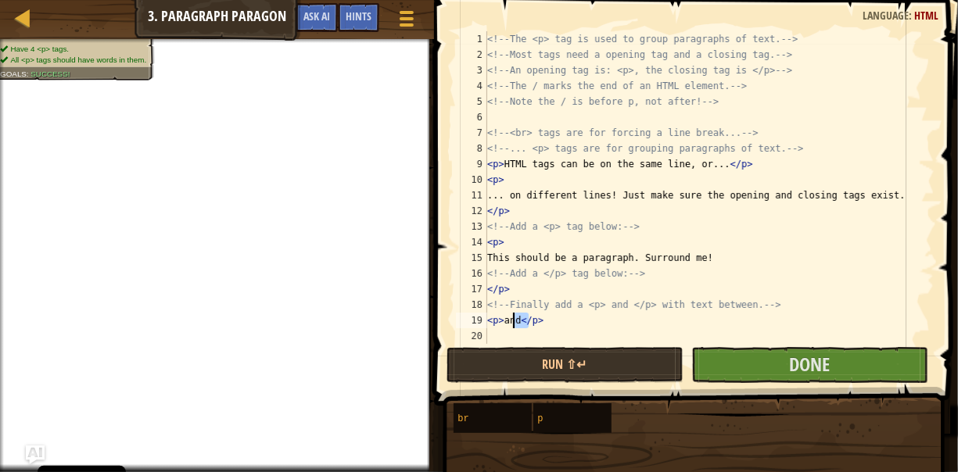
drag, startPoint x: 527, startPoint y: 320, endPoint x: 513, endPoint y: 320, distance: 14.1
click at [513, 320] on div "<!-- The <p> tag is used to group paragraphs of text. --> <!-- Most tags need a…" at bounding box center [709, 203] width 450 height 344
type textarea "<p> hello </p>"
click at [754, 373] on button "Done" at bounding box center [809, 365] width 237 height 36
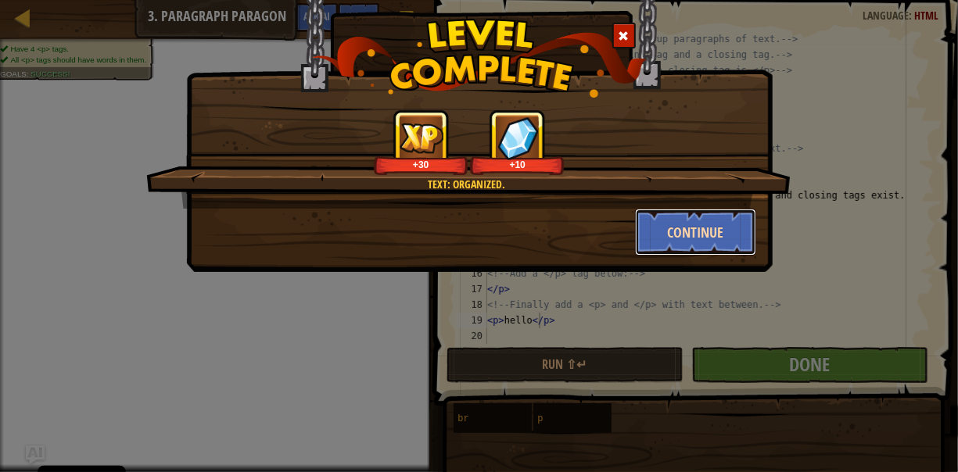
click at [711, 237] on button "Continue" at bounding box center [695, 232] width 121 height 47
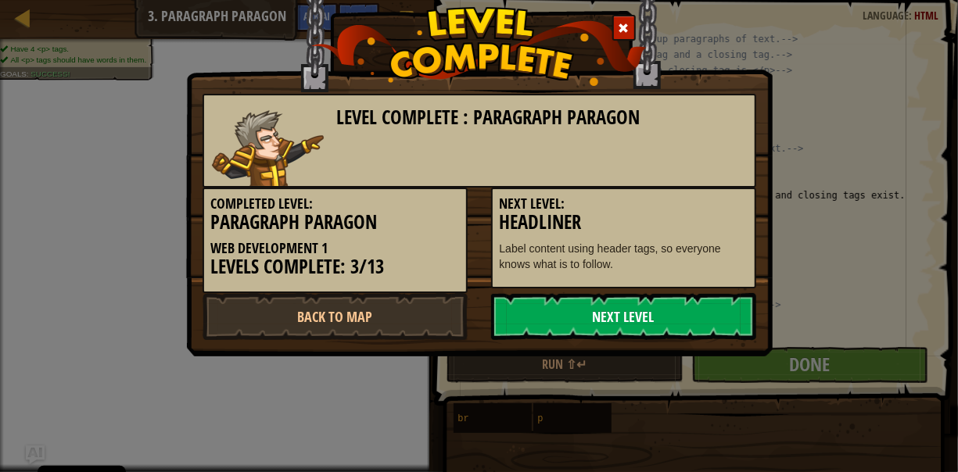
click at [655, 302] on link "Next Level" at bounding box center [623, 316] width 265 height 47
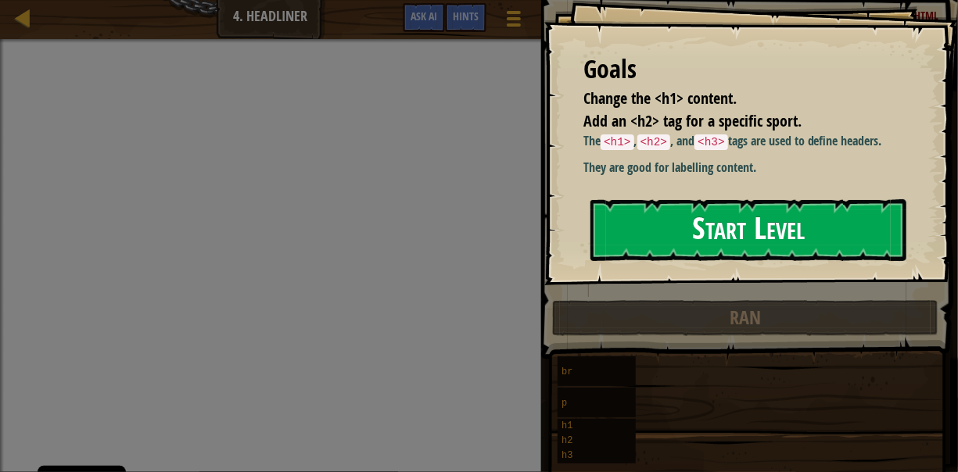
click at [696, 230] on button "Start Level" at bounding box center [748, 230] width 316 height 62
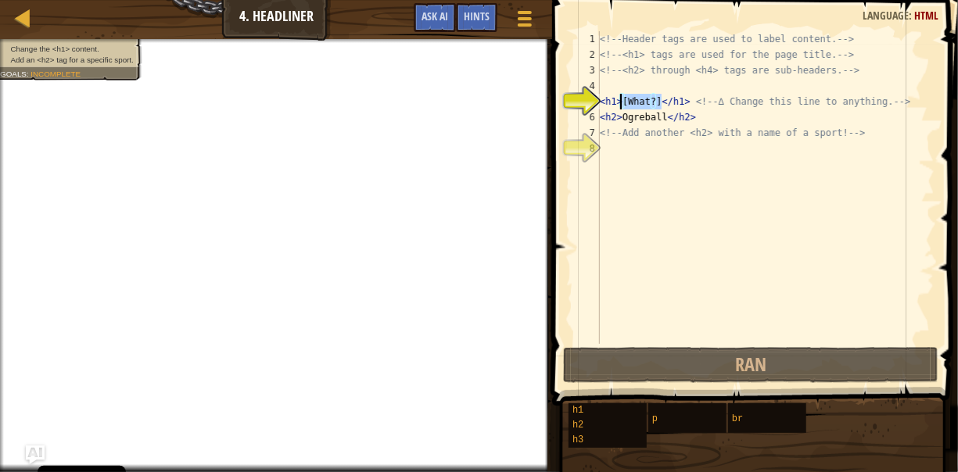
drag, startPoint x: 653, startPoint y: 102, endPoint x: 623, endPoint y: 104, distance: 29.7
click at [623, 104] on div "<!-- Header tags are used to label content. --> <!-- <h1> tags are used for the…" at bounding box center [765, 203] width 338 height 344
click at [654, 98] on div "<!-- Header tags are used to label content. --> <!-- <h1> tags are used for the…" at bounding box center [765, 187] width 338 height 313
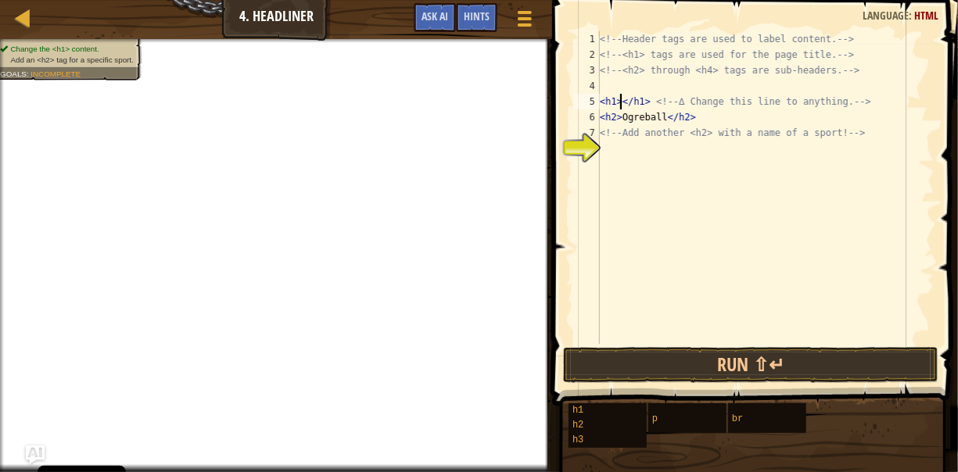
scroll to position [7, 2]
click at [628, 104] on div "<!-- Header tags are used to label content. --> <!-- <h1> tags are used for the…" at bounding box center [765, 203] width 338 height 344
type textarea "<h1> hello</h1> <!-- ∆ Change this line to anything. -->"
click at [684, 152] on div "<!-- Header tags are used to label content. --> <!-- <h1> tags are used for the…" at bounding box center [765, 203] width 338 height 344
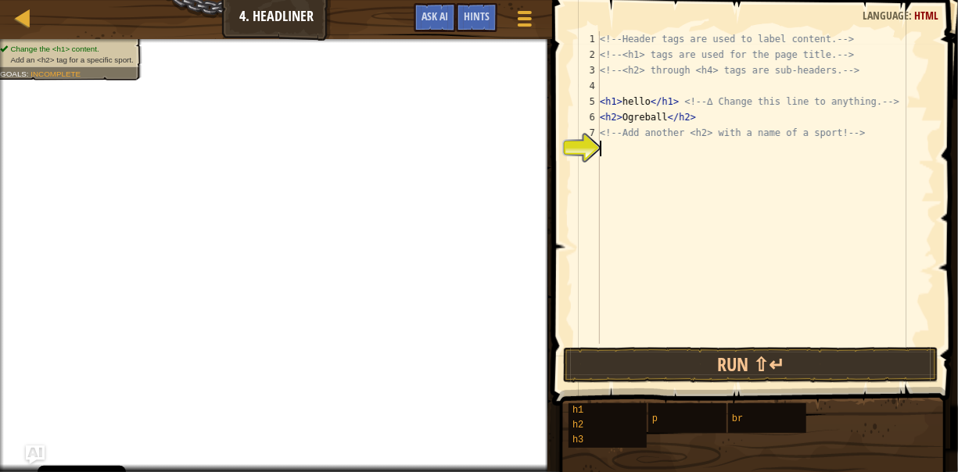
scroll to position [7, 0]
click at [650, 152] on div "<!-- Header tags are used to label content. --> <!-- <h1> tags are used for the…" at bounding box center [765, 203] width 338 height 344
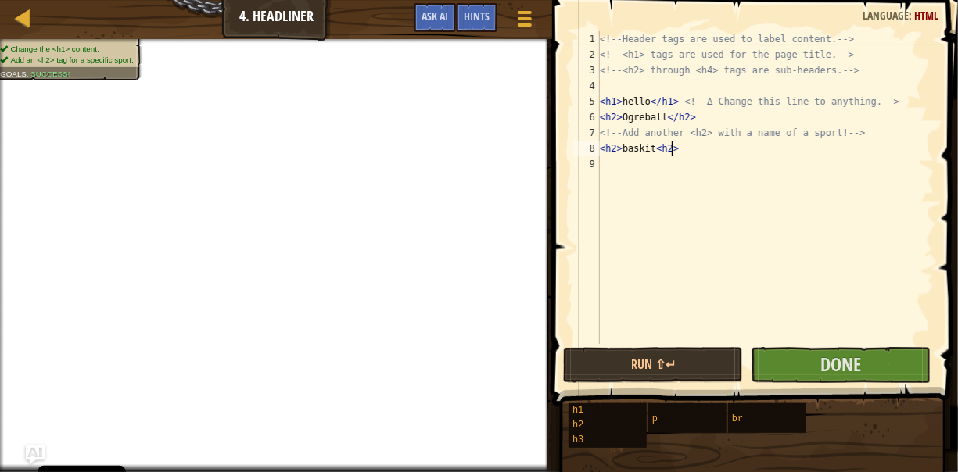
scroll to position [7, 5]
click at [657, 149] on div "<!-- Header tags are used to label content. --> <!-- <h1> tags are used for the…" at bounding box center [765, 203] width 338 height 344
type textarea "<h2>baskit</h2>"
click at [619, 177] on div "<!-- Header tags are used to label content. --> <!-- <h1> tags are used for the…" at bounding box center [765, 203] width 338 height 344
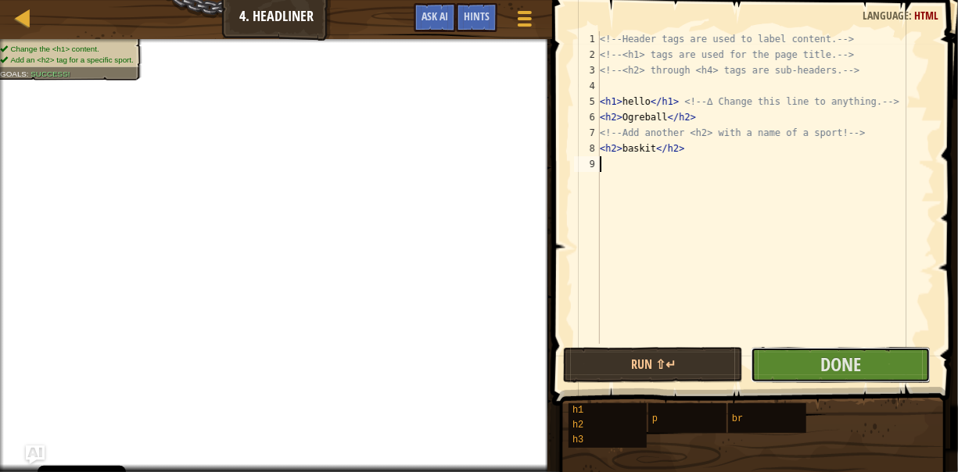
click at [829, 345] on div "1 2 3 4 5 6 7 8 9 <!-- Header tags are used to label content. --> <!-- <h1> tag…" at bounding box center [752, 234] width 410 height 452
click at [823, 374] on span "Done" at bounding box center [840, 364] width 41 height 25
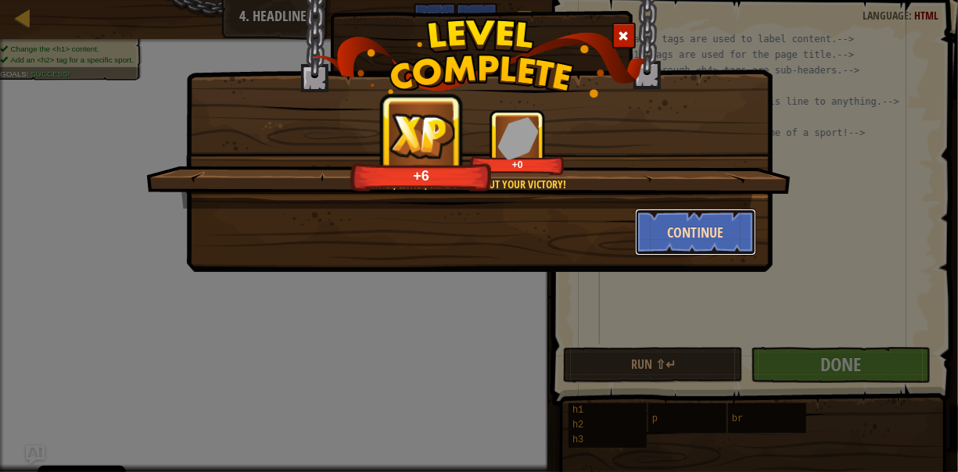
click at [668, 237] on button "Continue" at bounding box center [695, 232] width 121 height 47
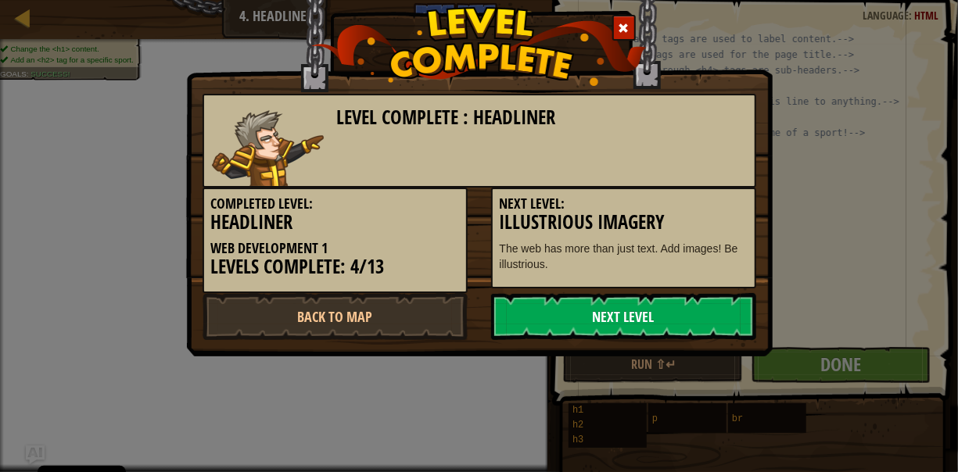
click at [603, 308] on link "Next Level" at bounding box center [623, 316] width 265 height 47
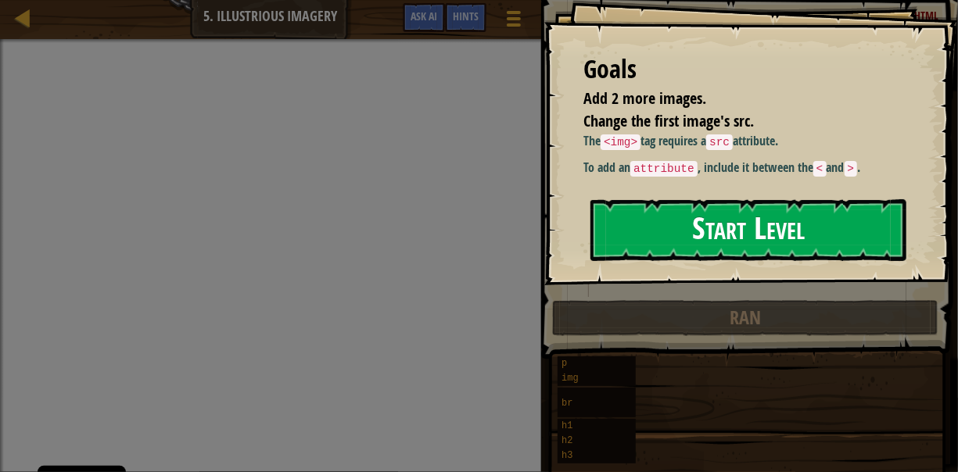
click at [654, 245] on button "Start Level" at bounding box center [748, 230] width 316 height 62
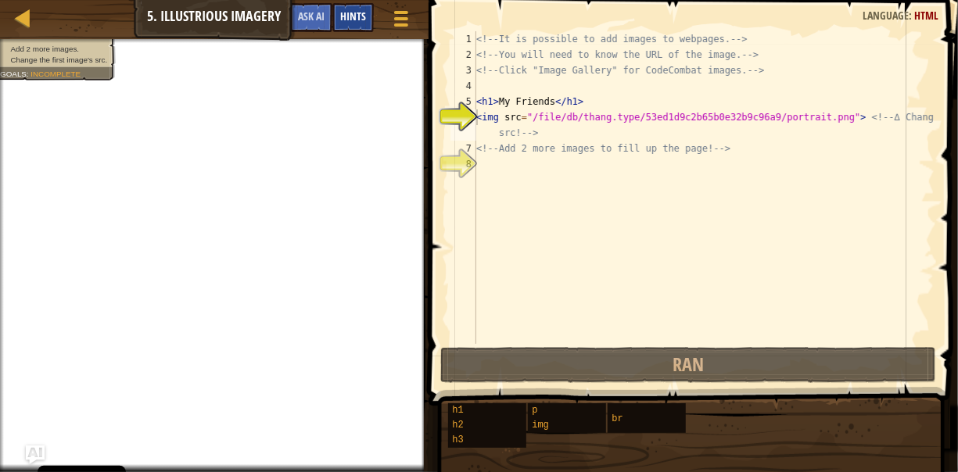
click at [346, 8] on div "Hints" at bounding box center [352, 17] width 41 height 29
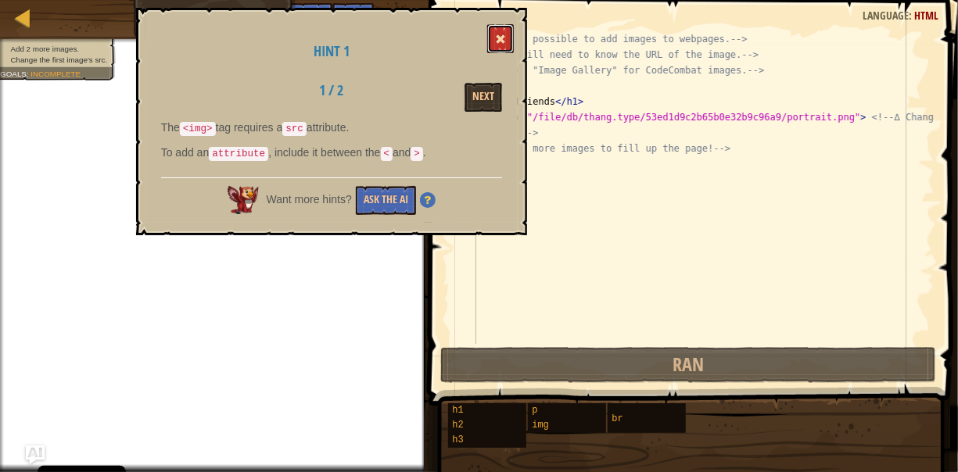
click at [507, 42] on button at bounding box center [500, 38] width 27 height 29
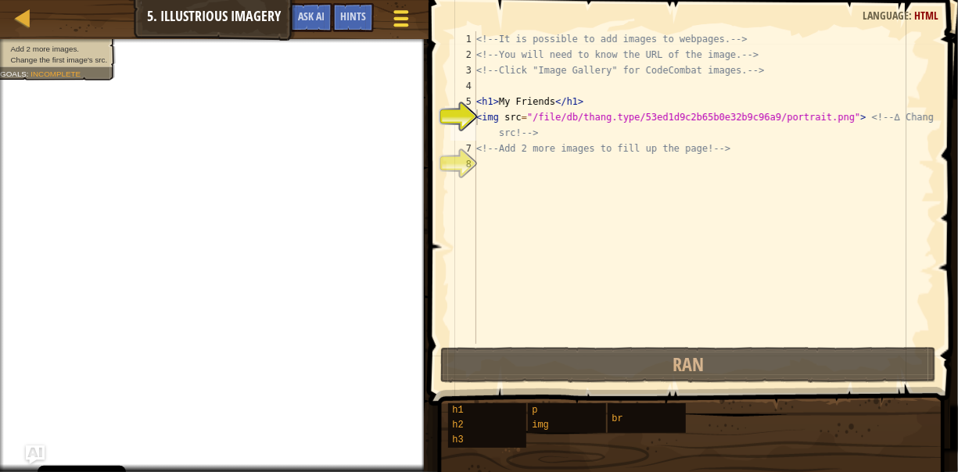
click at [387, 14] on button "Game Menu" at bounding box center [401, 21] width 41 height 38
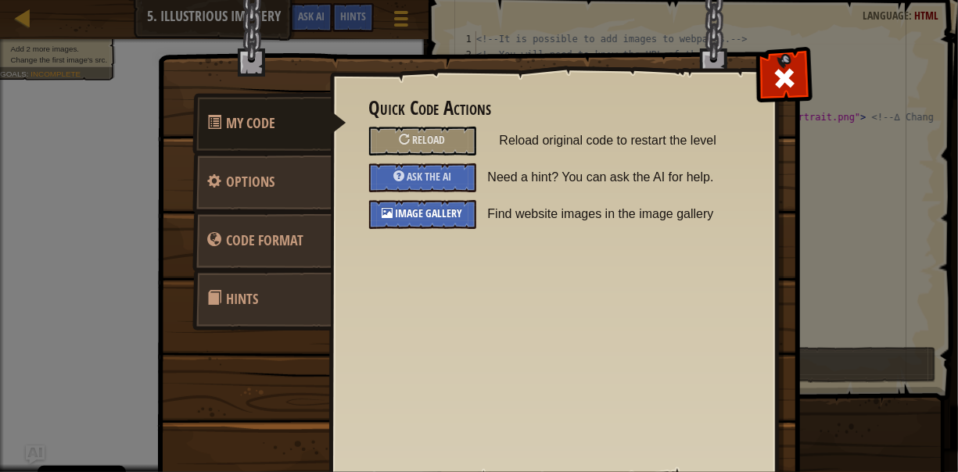
click at [422, 209] on span "Image Gallery" at bounding box center [429, 213] width 67 height 15
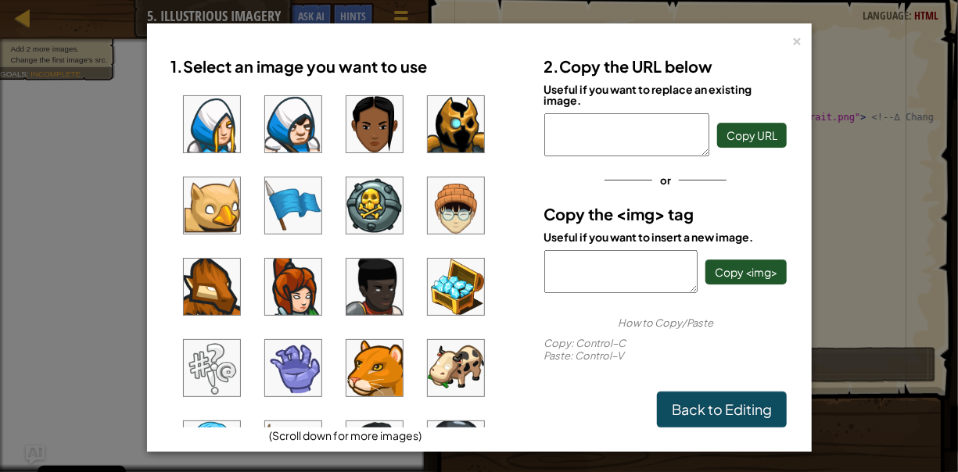
click at [363, 214] on img at bounding box center [374, 205] width 56 height 56
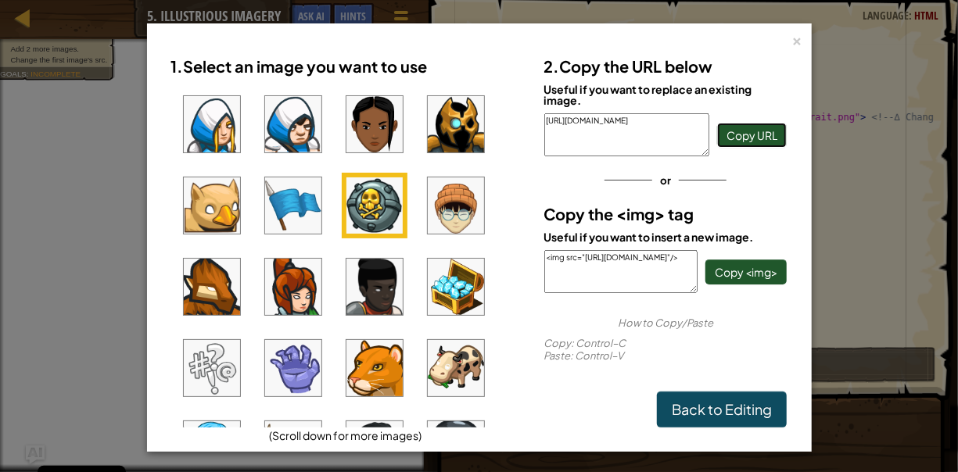
click at [754, 131] on span "Copy URL" at bounding box center [751, 135] width 51 height 14
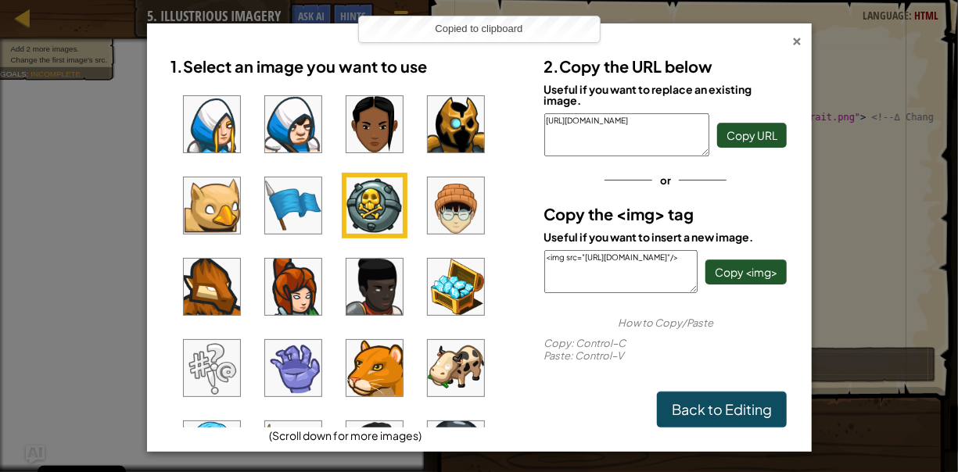
click at [792, 34] on div "×" at bounding box center [797, 38] width 11 height 16
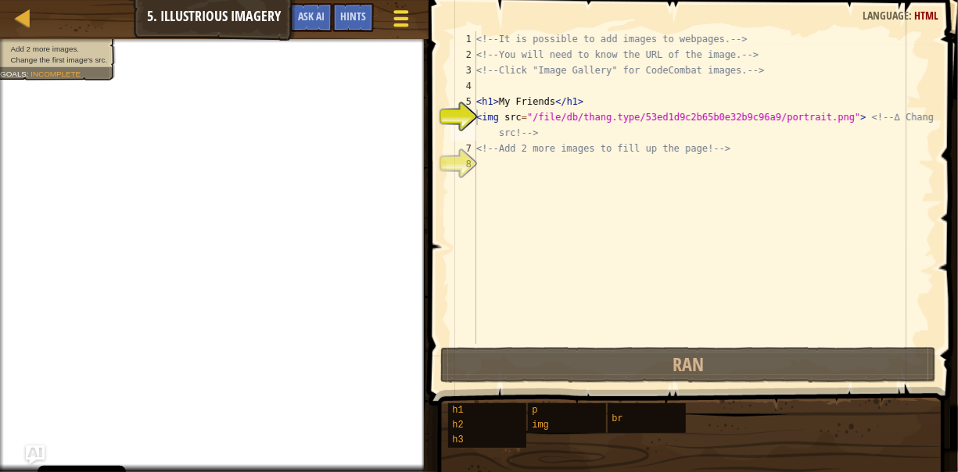
click at [395, 22] on div at bounding box center [400, 18] width 21 height 23
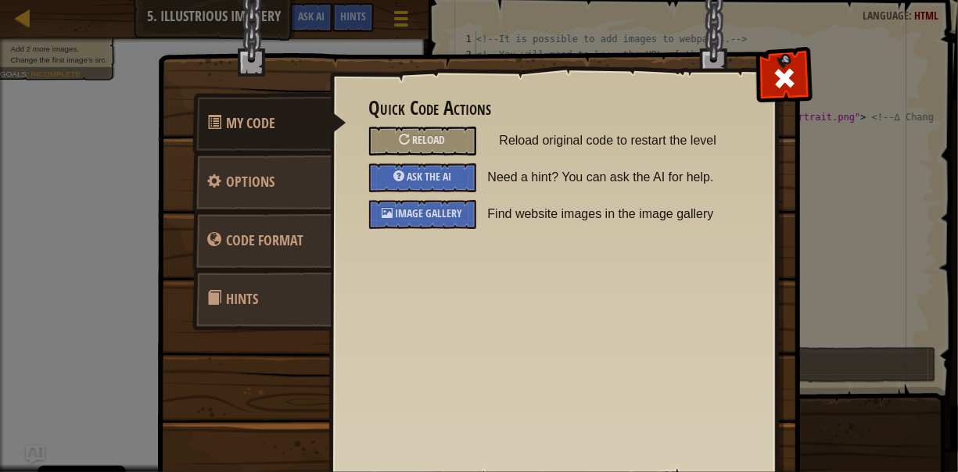
click at [401, 21] on img at bounding box center [484, 221] width 655 height 560
click at [396, 213] on span "Image Gallery" at bounding box center [429, 213] width 67 height 15
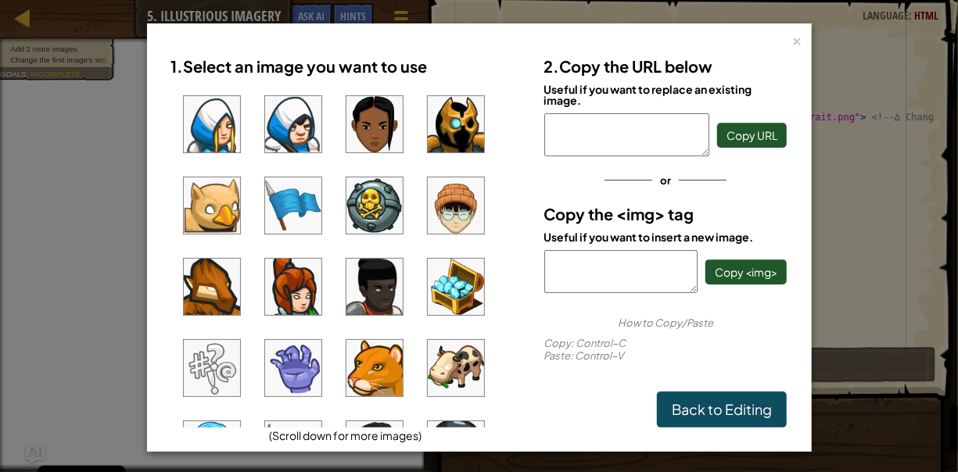
click at [363, 216] on img at bounding box center [374, 205] width 56 height 56
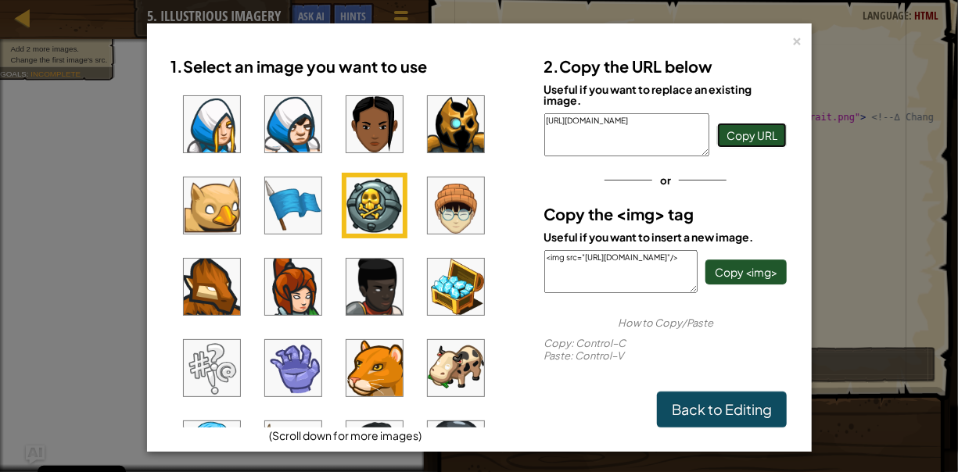
click at [765, 128] on span "Copy URL" at bounding box center [751, 135] width 51 height 14
click at [792, 39] on div "×" at bounding box center [797, 38] width 11 height 16
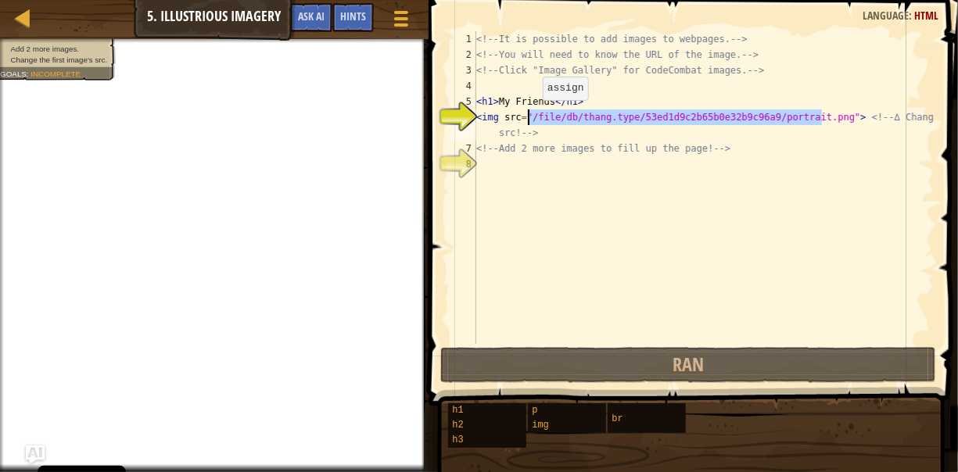
drag, startPoint x: 824, startPoint y: 120, endPoint x: 529, endPoint y: 116, distance: 294.7
click at [529, 116] on div "<!-- It is possible to add images to webpages. --> <!-- You will need to know t…" at bounding box center [703, 203] width 461 height 344
paste textarea "https://codecombat.com/file/db/thang.type/54eb540b49fa2d5c905ddf1a"
type textarea "<img src="https://codecombat.com/file/db/thang.type/54eb540b49fa2d5c905ddf1a/po…"
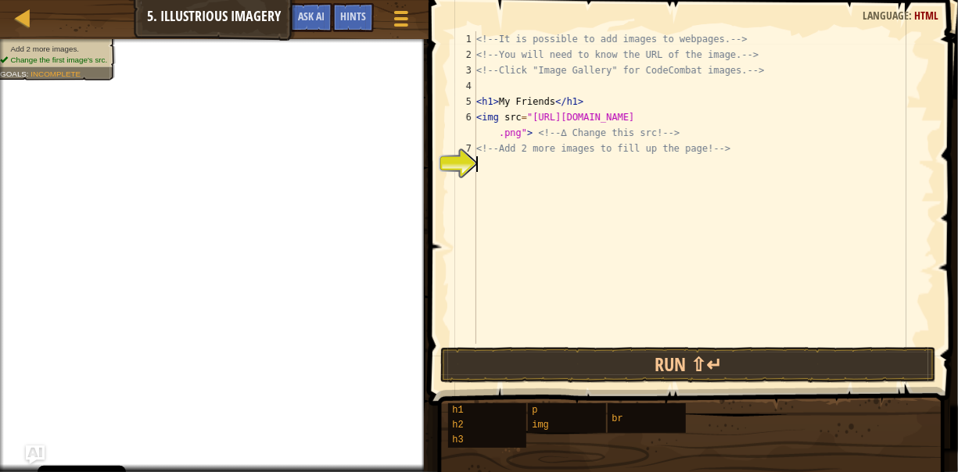
click at [499, 175] on div "<!-- It is possible to add images to webpages. --> <!-- You will need to know t…" at bounding box center [703, 203] width 461 height 344
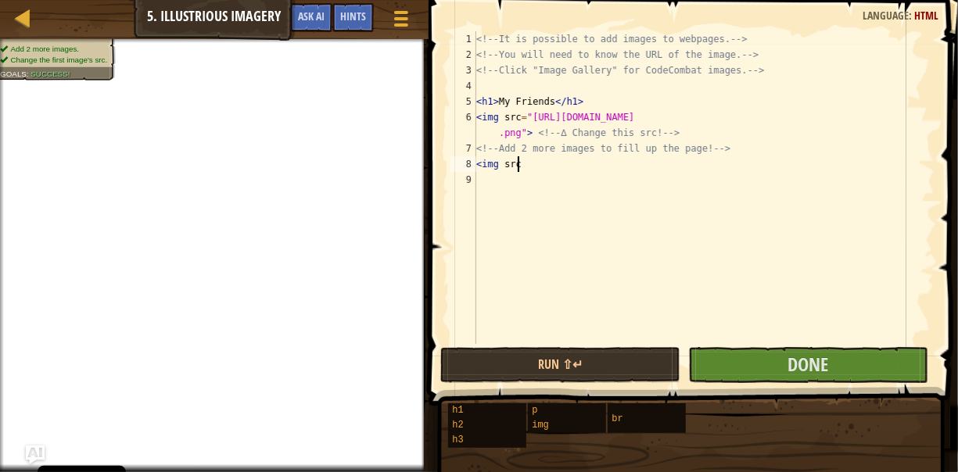
scroll to position [7, 2]
type textarea "<"
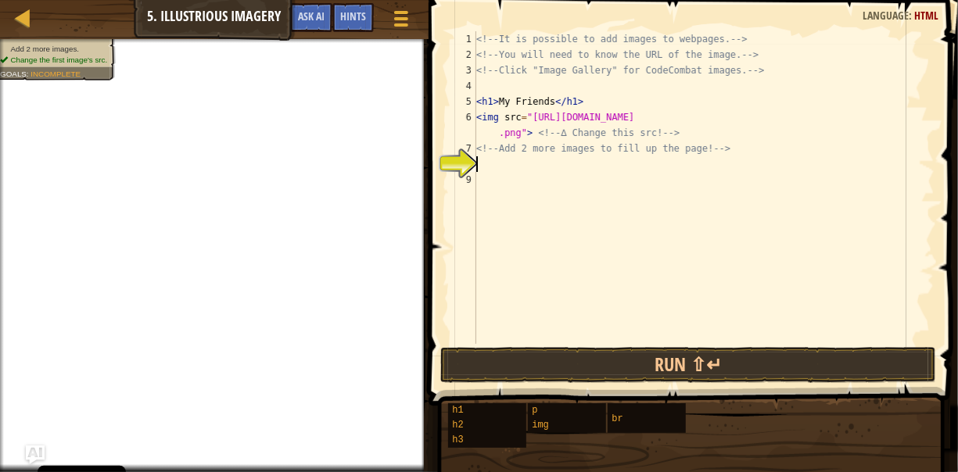
click at [492, 170] on div "<!-- It is possible to add images to webpages. --> <!-- You will need to know t…" at bounding box center [703, 203] width 461 height 344
type textarea "<"
click at [396, 16] on div at bounding box center [400, 18] width 21 height 23
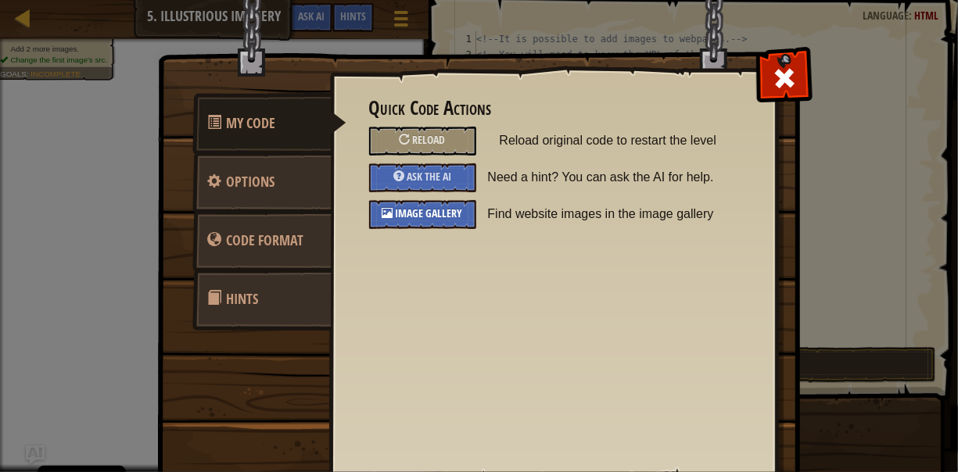
click at [428, 217] on span "Image Gallery" at bounding box center [429, 213] width 67 height 15
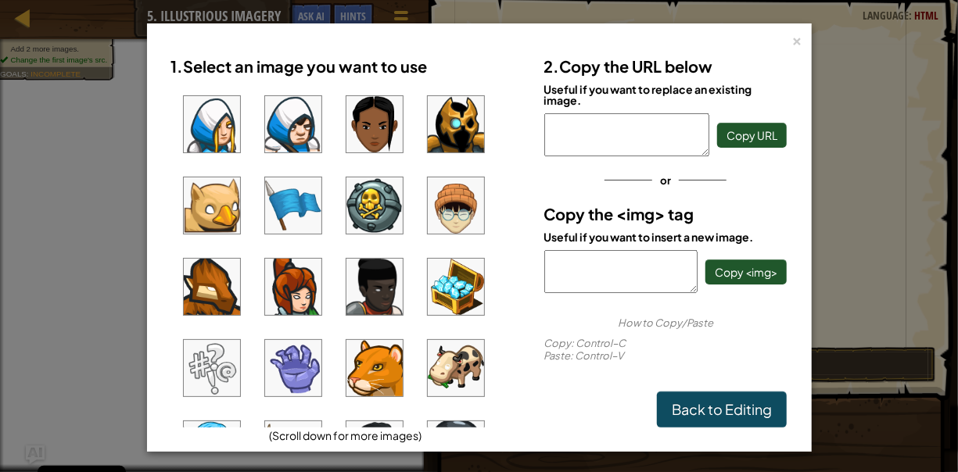
drag, startPoint x: 859, startPoint y: 252, endPoint x: 847, endPoint y: 256, distance: 13.4
click at [858, 250] on div "× 1. Select an image you want to use (Scroll down for more images) 2. Copy the …" at bounding box center [479, 236] width 958 height 472
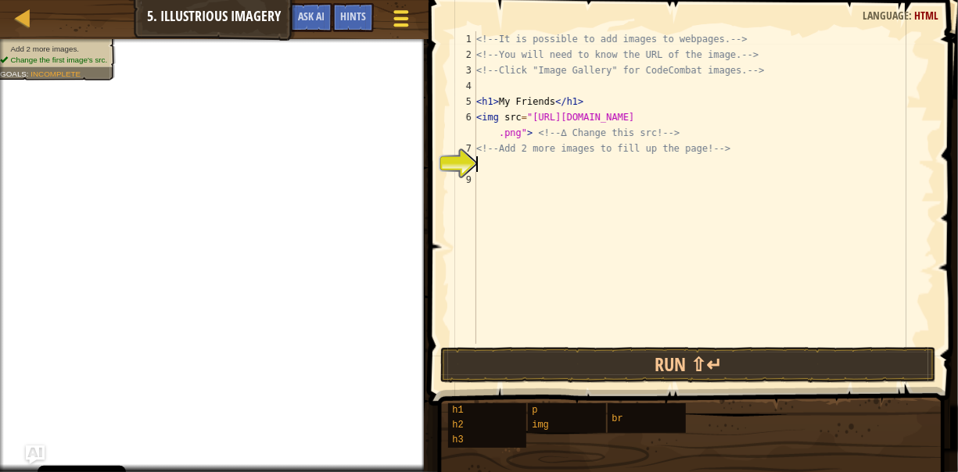
click at [387, 22] on button "Game Menu" at bounding box center [401, 21] width 41 height 38
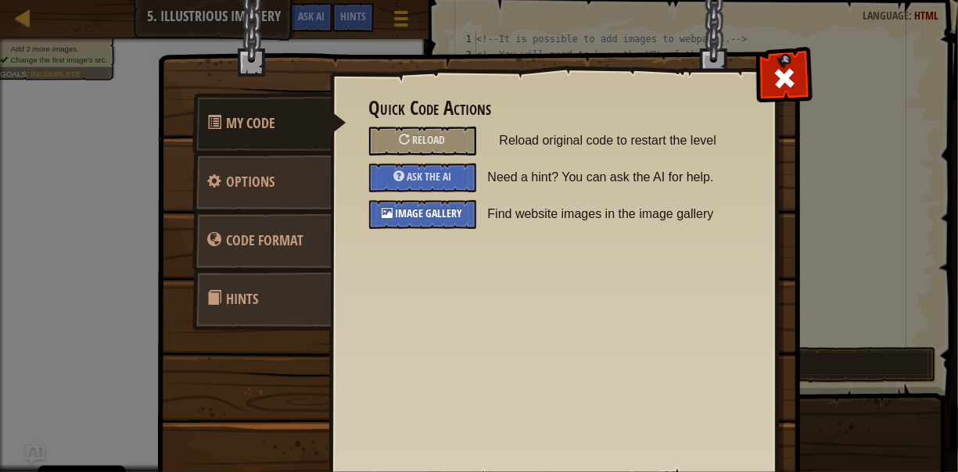
click at [405, 209] on span "Image Gallery" at bounding box center [429, 213] width 67 height 15
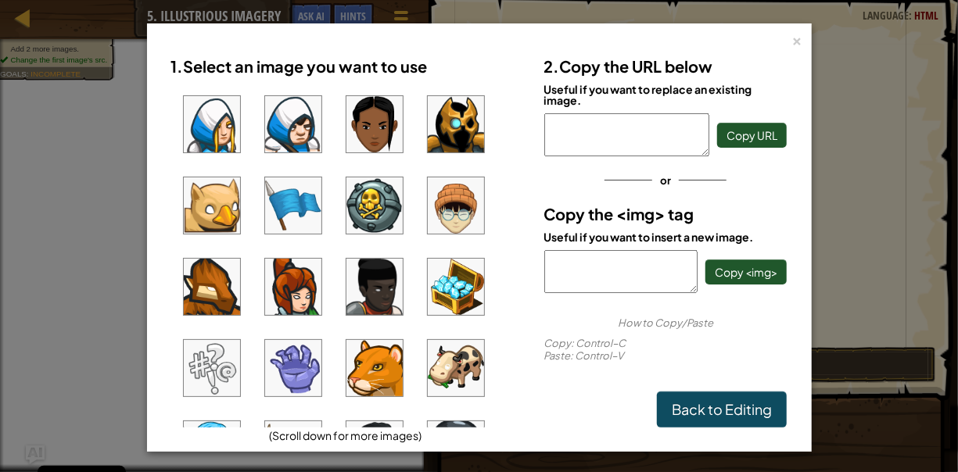
click at [445, 213] on img at bounding box center [456, 205] width 56 height 56
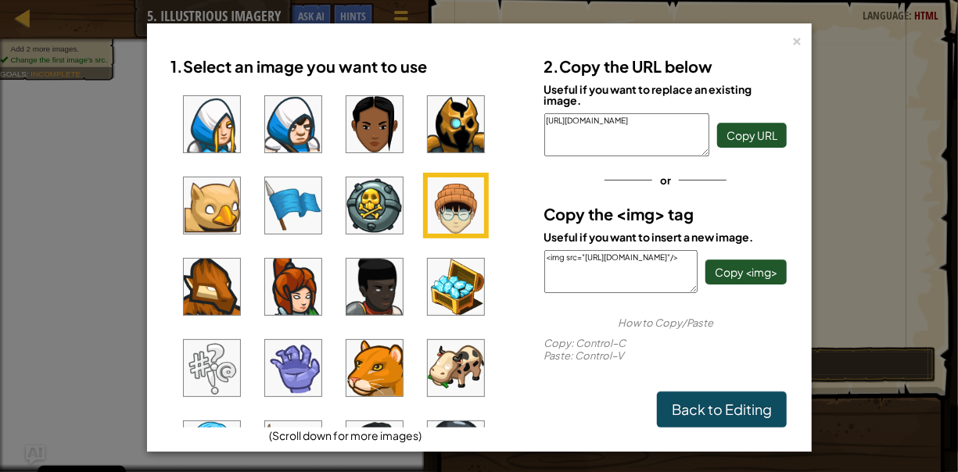
click at [456, 220] on img at bounding box center [456, 205] width 56 height 56
click at [457, 216] on img at bounding box center [456, 205] width 56 height 56
click at [749, 273] on span "Copy <img>" at bounding box center [745, 272] width 63 height 14
click at [748, 272] on span "Copy <img>" at bounding box center [745, 272] width 63 height 14
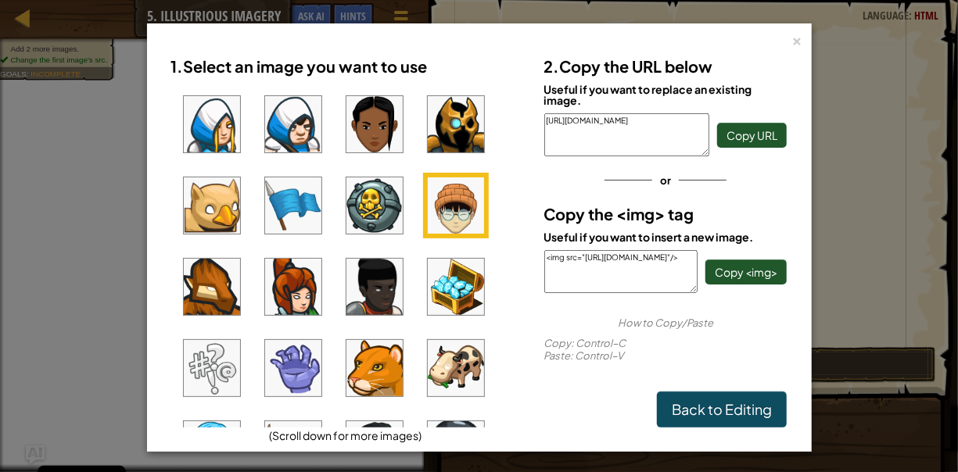
click at [840, 252] on div "× 1. Select an image you want to use (Scroll down for more images) 2. Copy the …" at bounding box center [479, 236] width 958 height 472
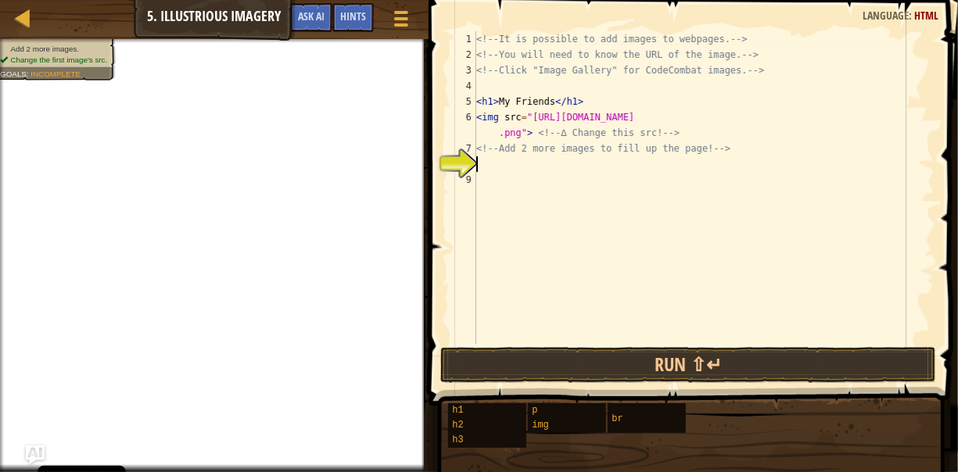
click at [488, 166] on div "<!-- It is possible to add images to webpages. --> <!-- You will need to know t…" at bounding box center [703, 203] width 461 height 344
drag, startPoint x: 418, startPoint y: 177, endPoint x: 643, endPoint y: 186, distance: 225.3
click at [643, 186] on div "<!-- It is possible to add images to webpages. --> <!-- You will need to know t…" at bounding box center [703, 203] width 461 height 344
click at [491, 169] on div "<!-- It is possible to add images to webpages. --> <!-- You will need to know t…" at bounding box center [703, 203] width 461 height 344
drag, startPoint x: 484, startPoint y: 163, endPoint x: 438, endPoint y: 181, distance: 49.8
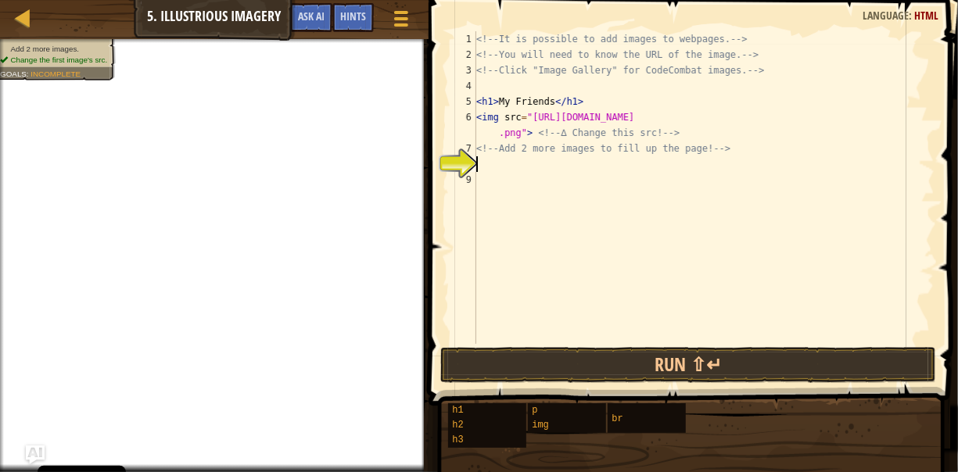
click at [435, 188] on span at bounding box center [695, 181] width 542 height 452
click at [399, 23] on div at bounding box center [400, 18] width 21 height 23
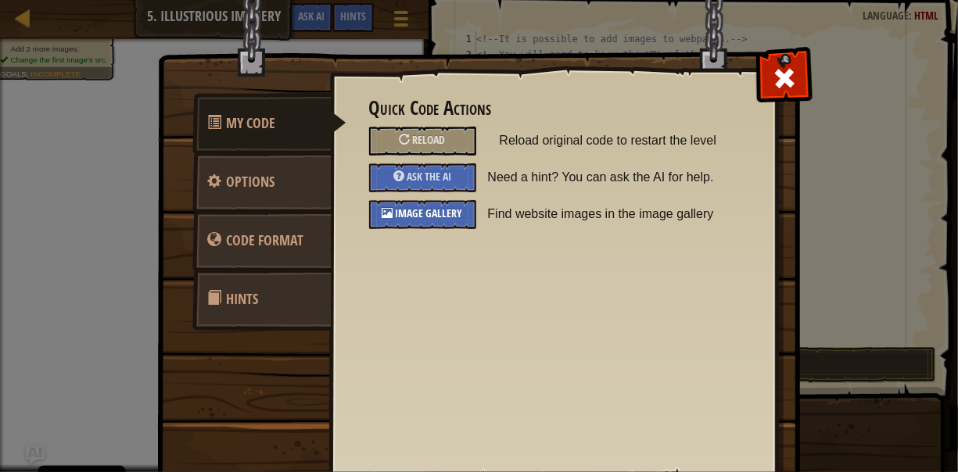
click at [431, 213] on span "Image Gallery" at bounding box center [429, 213] width 67 height 15
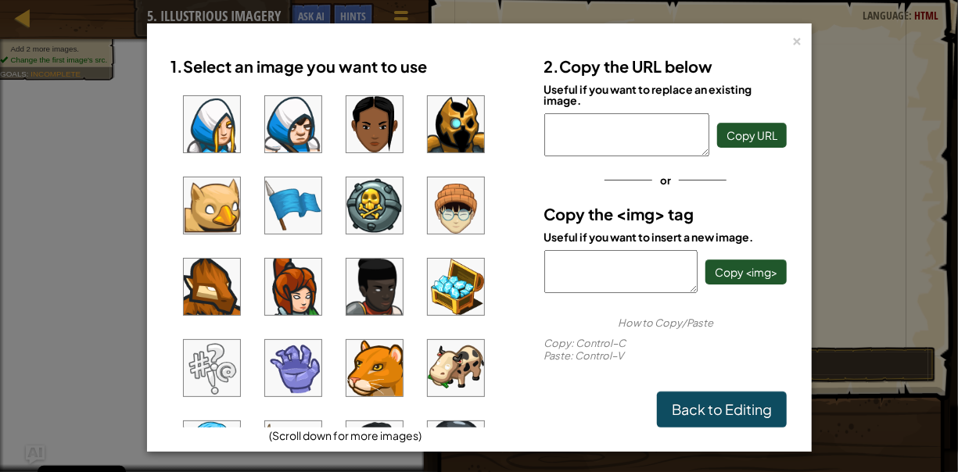
click at [453, 217] on img at bounding box center [456, 205] width 56 height 56
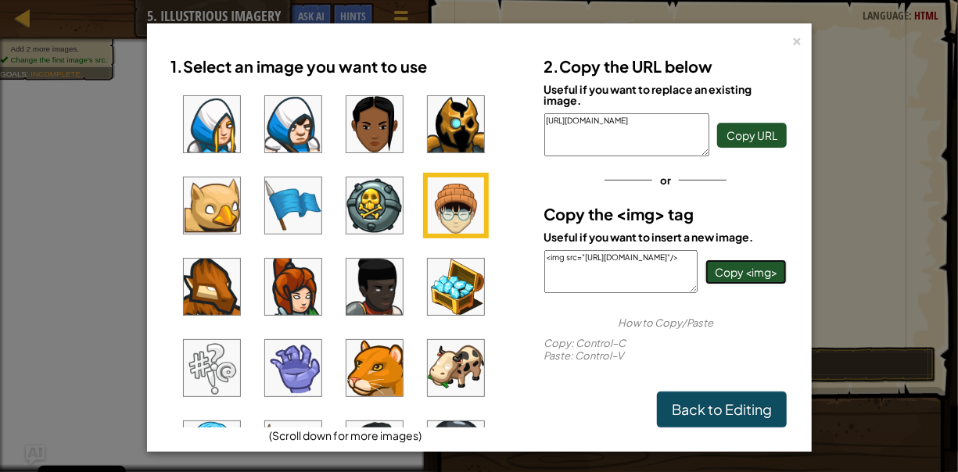
click at [749, 272] on span "Copy <img>" at bounding box center [745, 272] width 63 height 14
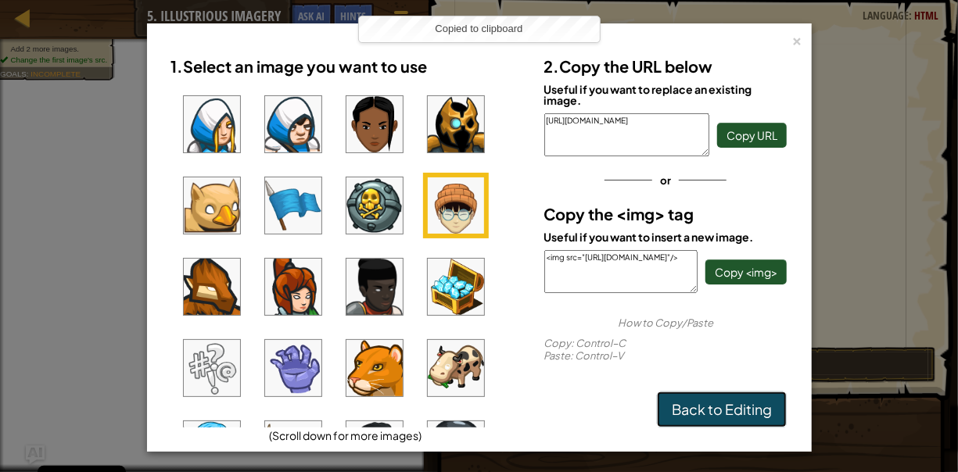
click at [712, 405] on link "Back to Editing" at bounding box center [722, 410] width 130 height 36
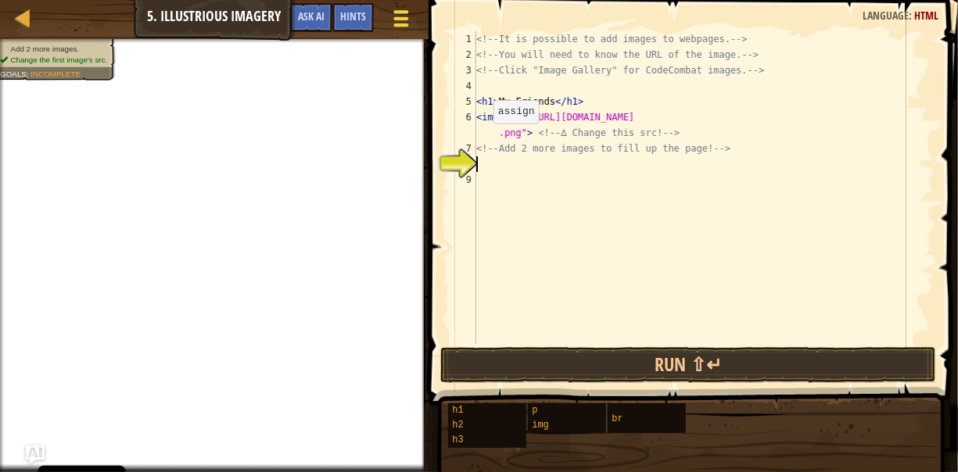
click at [413, 30] on button "Game Menu" at bounding box center [401, 21] width 41 height 38
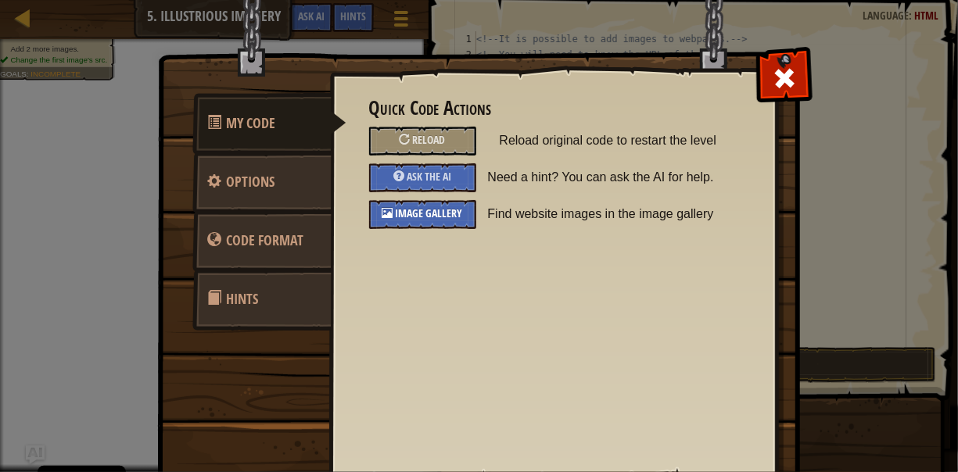
click at [409, 207] on span "Image Gallery" at bounding box center [429, 213] width 67 height 15
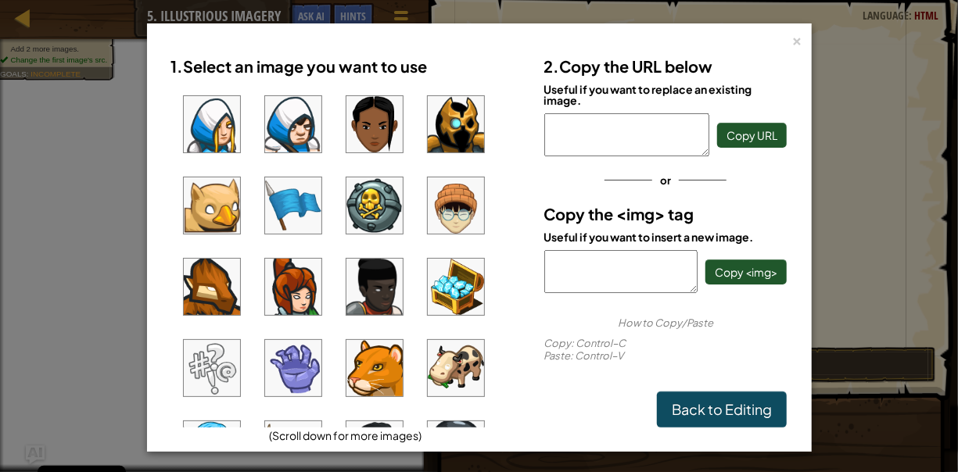
click at [449, 217] on img at bounding box center [456, 205] width 56 height 56
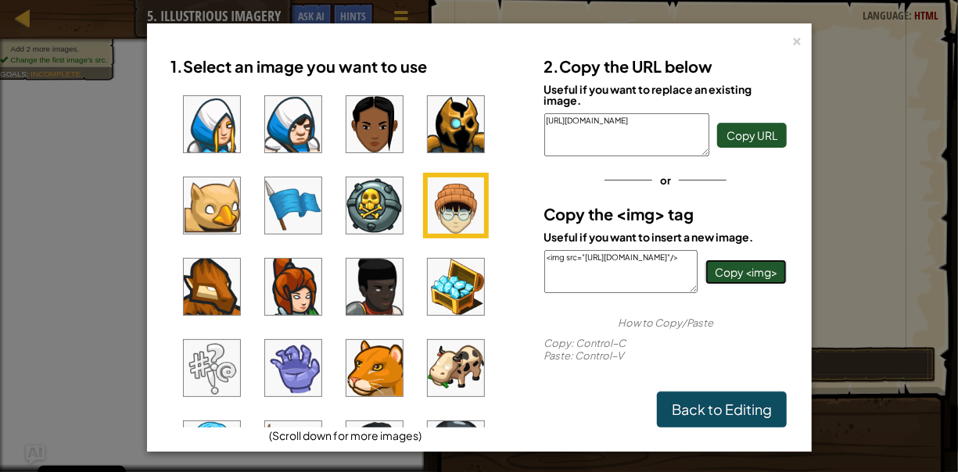
click at [726, 271] on span "Copy <img>" at bounding box center [745, 272] width 63 height 14
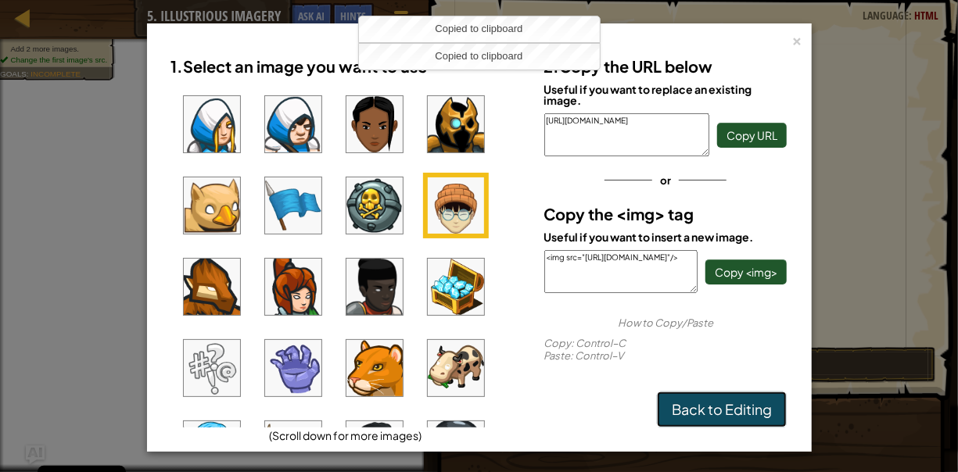
click at [715, 403] on link "Back to Editing" at bounding box center [722, 410] width 130 height 36
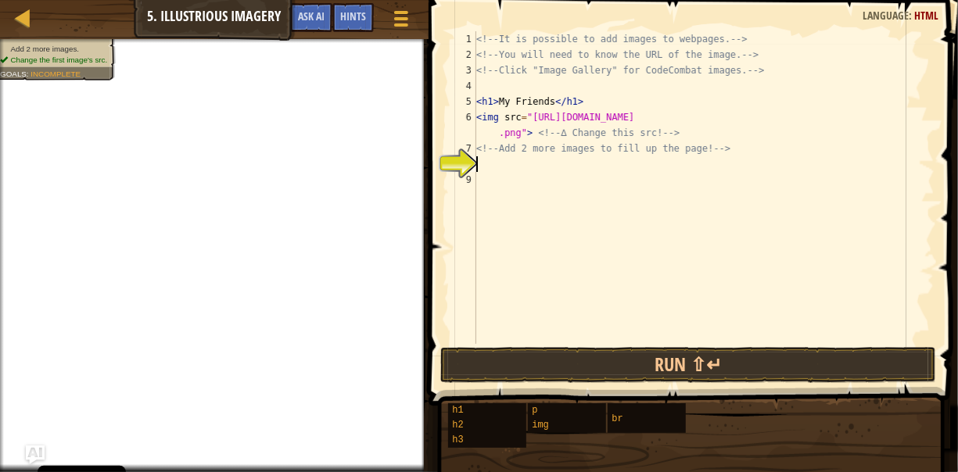
paste textarea "<img src="https://codecombat.com/file/db/thang.type/56d0dd5b441ddd2f002ba3d8/po…"
type textarea "<img src="https://codecombat.com/file/db/thang.type/56d0dd5b441ddd2f002ba3d8/po…"
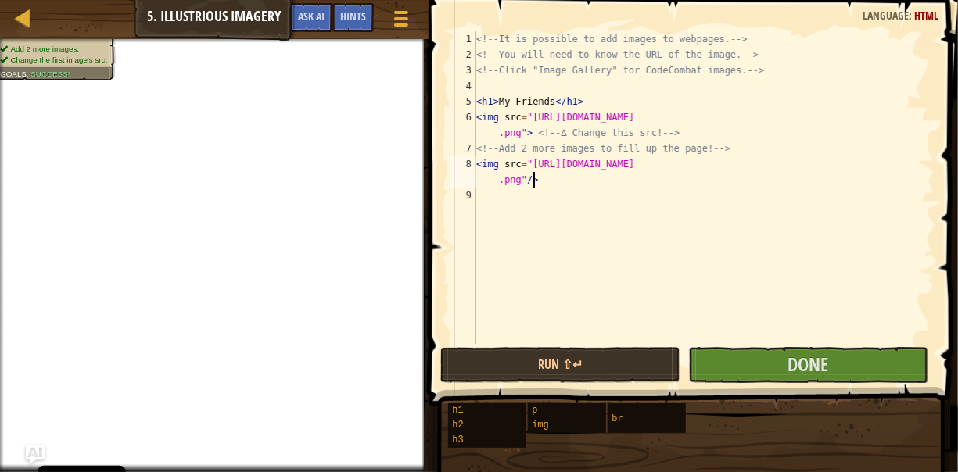
click at [490, 202] on div "<!-- It is possible to add images to webpages. --> <!-- You will need to know t…" at bounding box center [703, 203] width 461 height 344
click at [393, 16] on div at bounding box center [400, 18] width 21 height 23
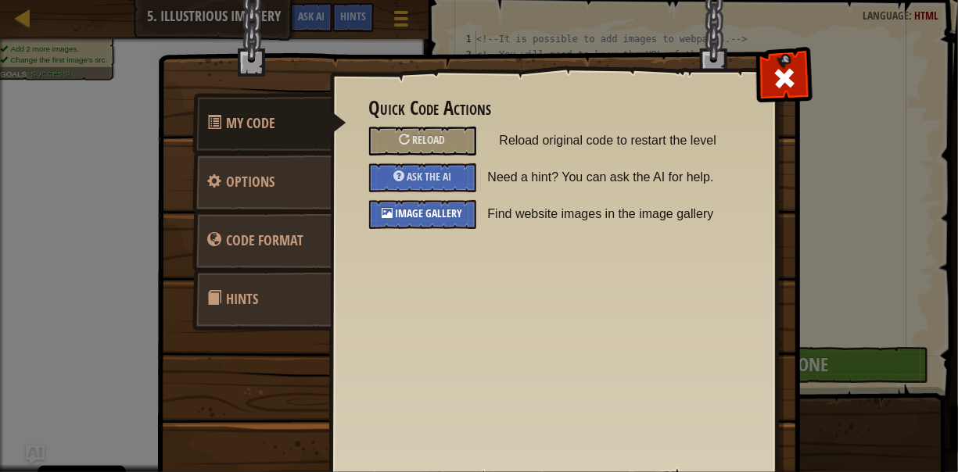
click at [423, 220] on div "Image Gallery" at bounding box center [422, 214] width 107 height 29
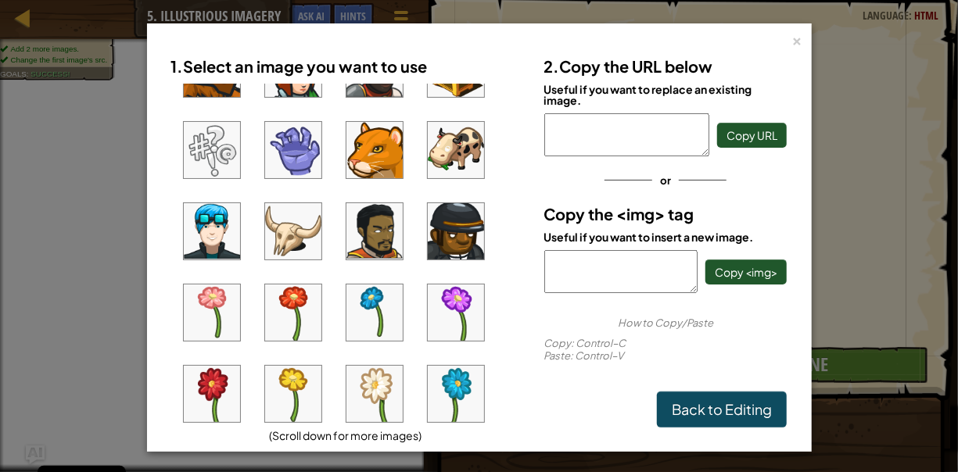
scroll to position [313, 0]
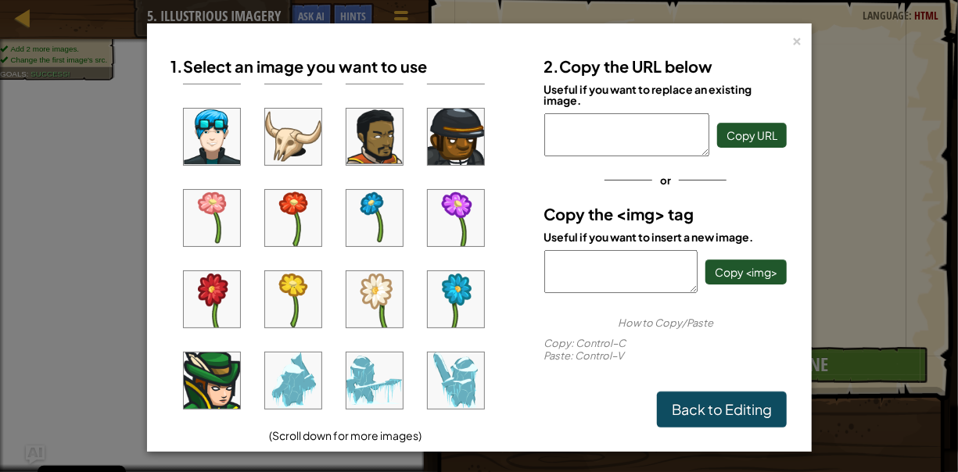
click at [435, 308] on img at bounding box center [456, 299] width 56 height 56
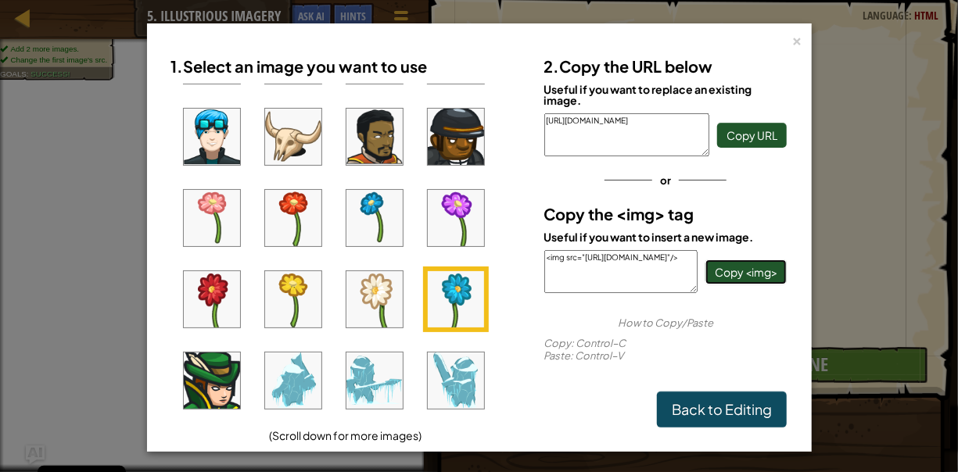
click at [726, 280] on button "Copy <img>" at bounding box center [745, 272] width 81 height 25
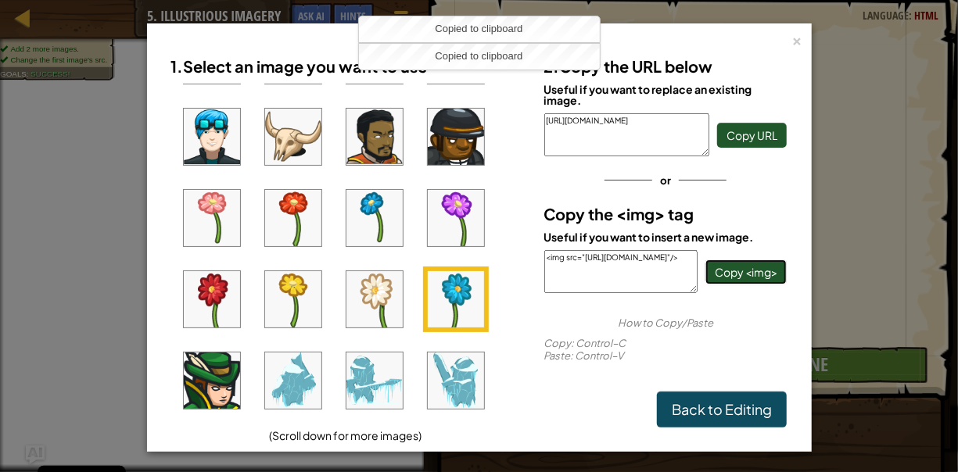
click at [725, 269] on span "Copy <img>" at bounding box center [745, 272] width 63 height 14
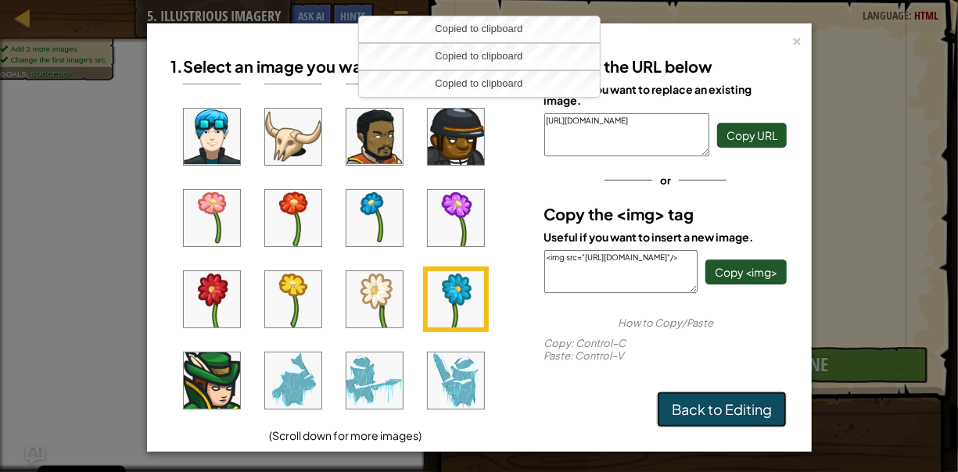
click at [698, 407] on link "Back to Editing" at bounding box center [722, 410] width 130 height 36
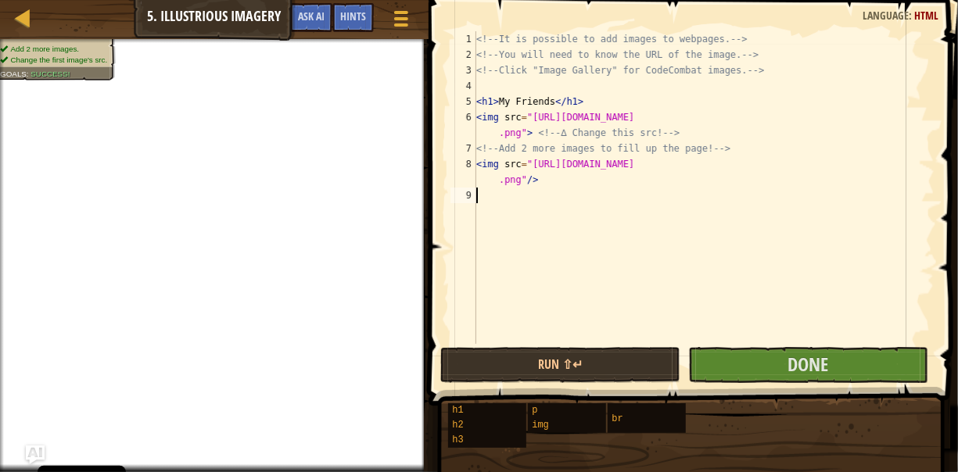
paste textarea "<img src="https://codecombat.com/file/db/thang.type/54e9534ef54ef5794f354eed/po…"
type textarea "<img src="https://codecombat.com/file/db/thang.type/54e9534ef54ef5794f354eed/po…"
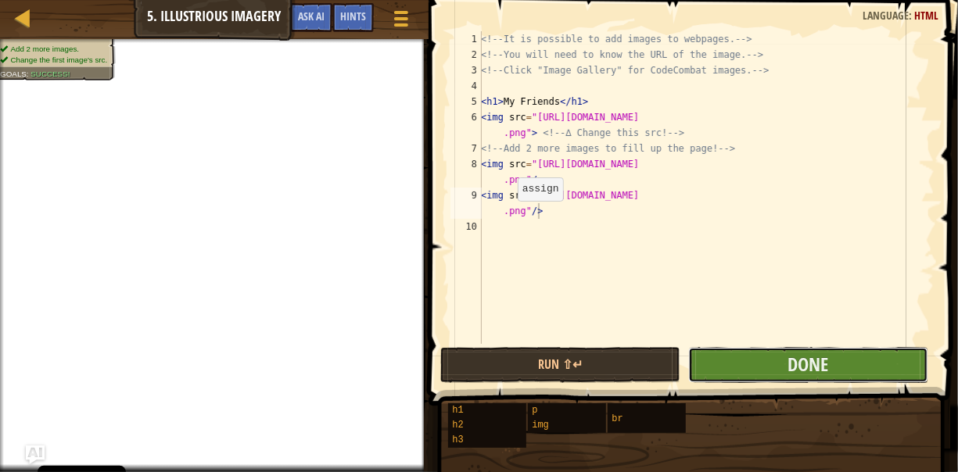
click at [775, 352] on button "Done" at bounding box center [808, 365] width 240 height 36
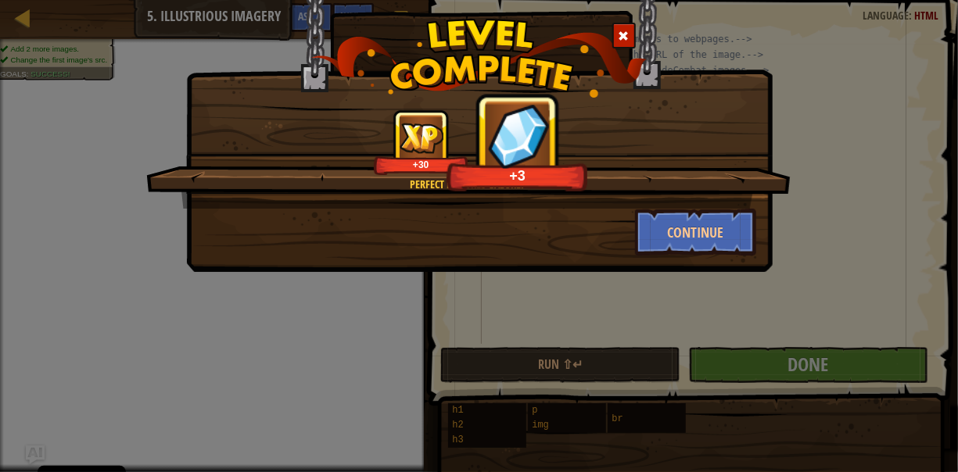
click at [625, 36] on span at bounding box center [623, 35] width 11 height 11
